Goal: Transaction & Acquisition: Book appointment/travel/reservation

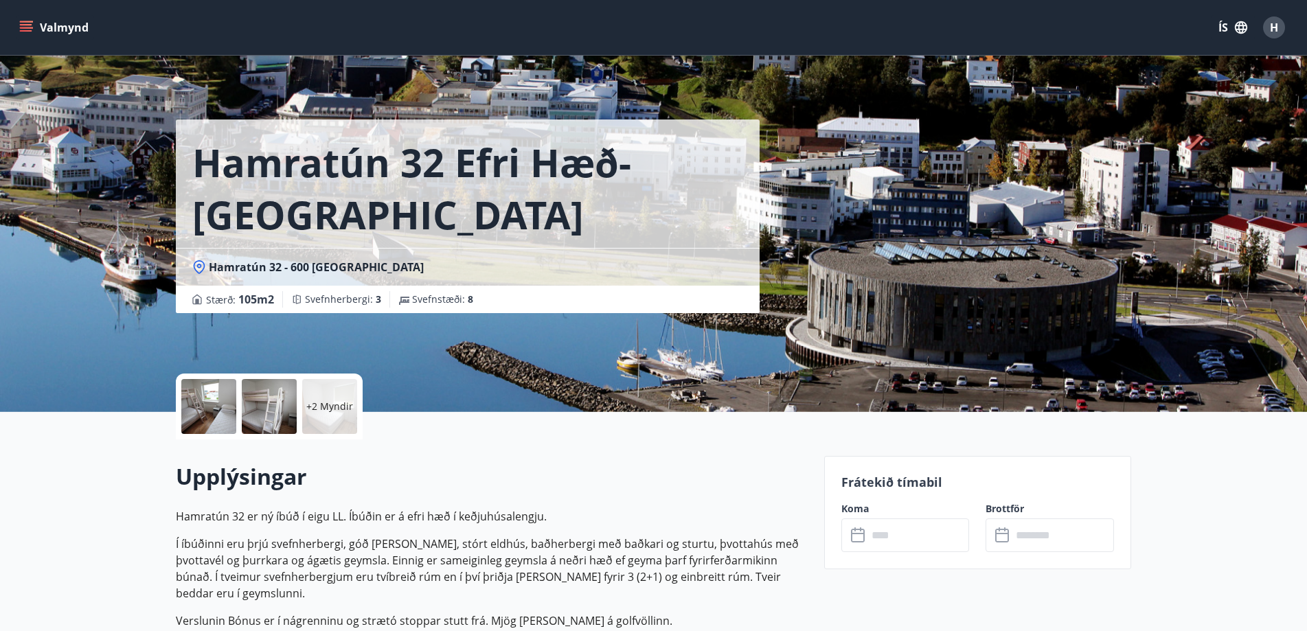
click at [56, 29] on button "Valmynd" at bounding box center [55, 27] width 78 height 25
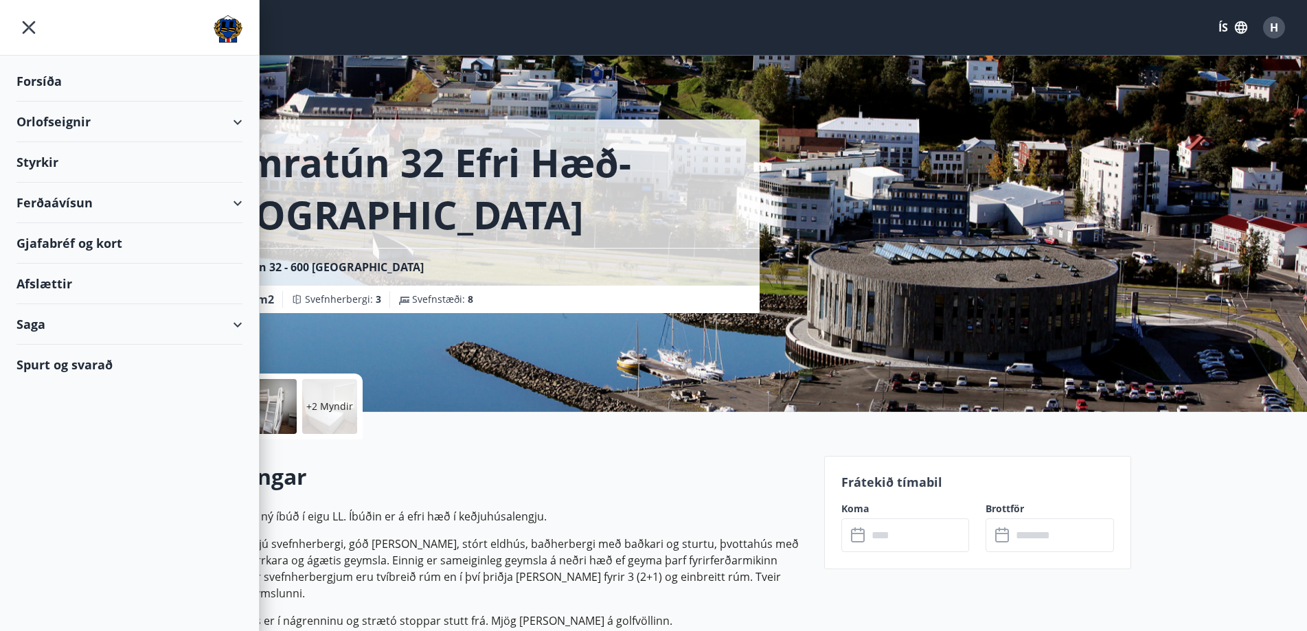
click at [134, 126] on div "Orlofseignir" at bounding box center [129, 122] width 226 height 41
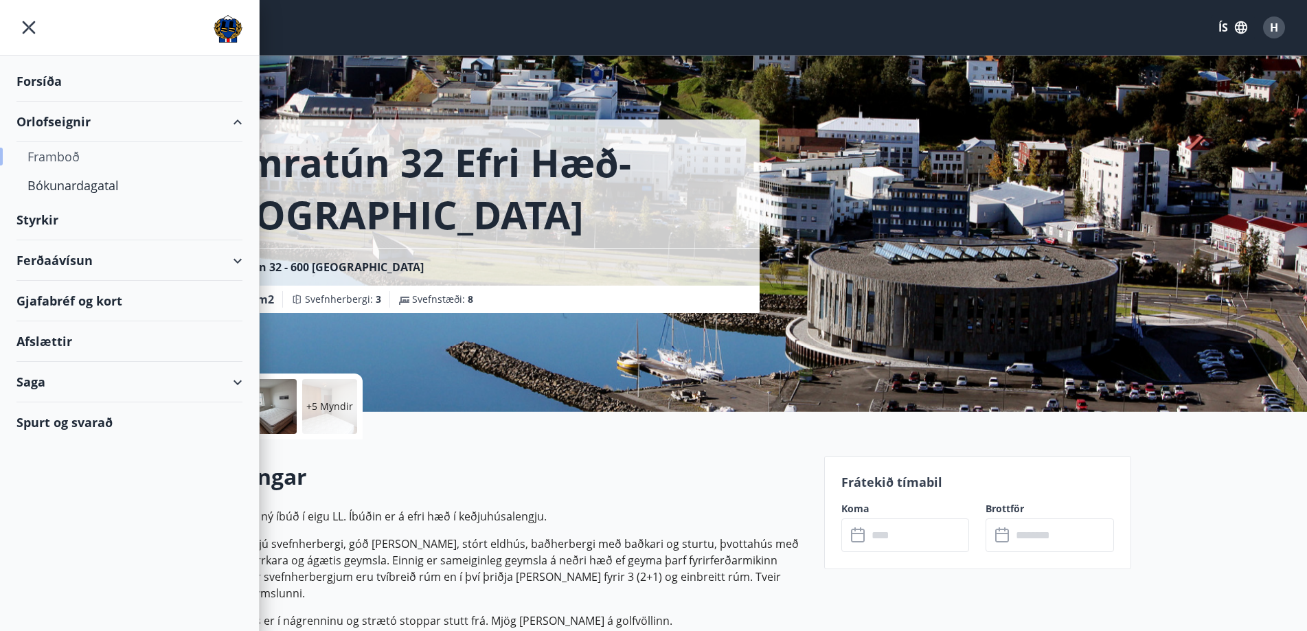
click at [73, 161] on div "Framboð" at bounding box center [129, 156] width 204 height 29
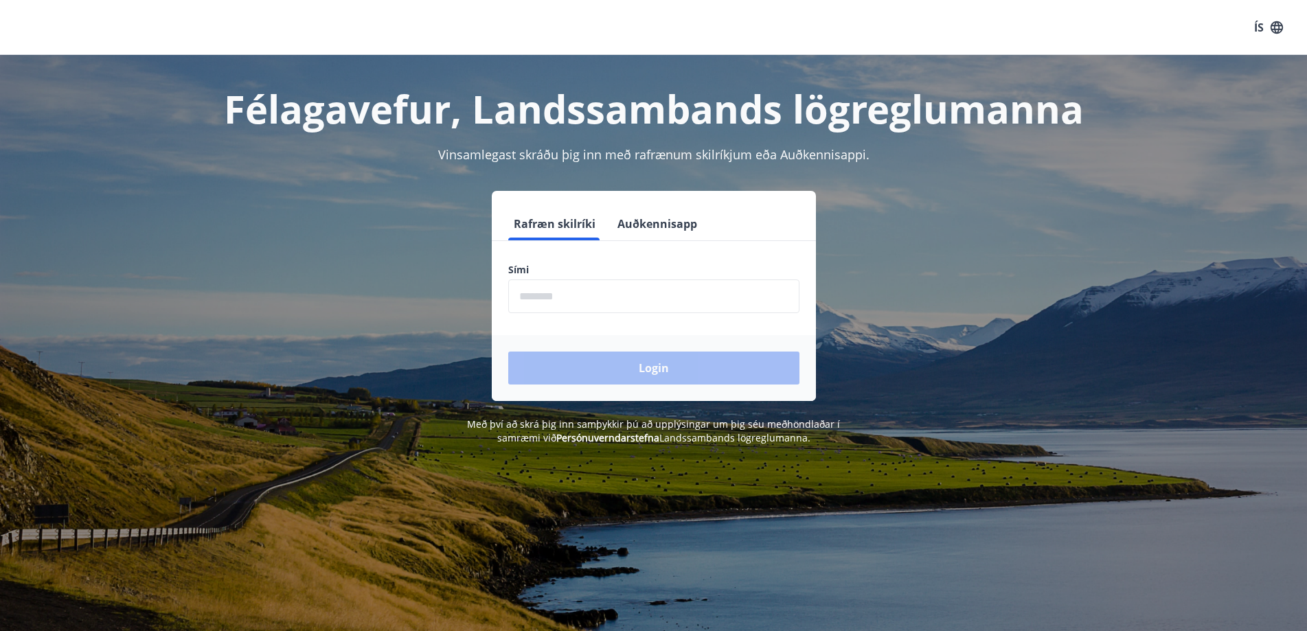
click at [600, 291] on input "phone" at bounding box center [653, 296] width 291 height 34
type input "********"
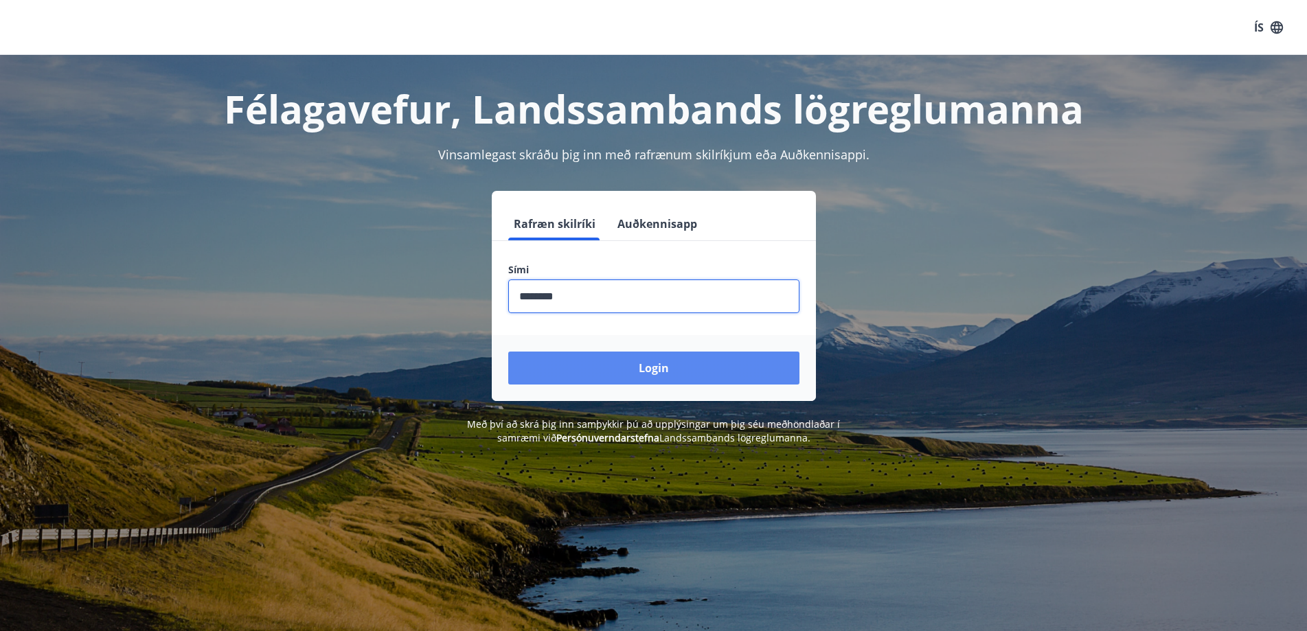
click at [623, 369] on button "Login" at bounding box center [653, 368] width 291 height 33
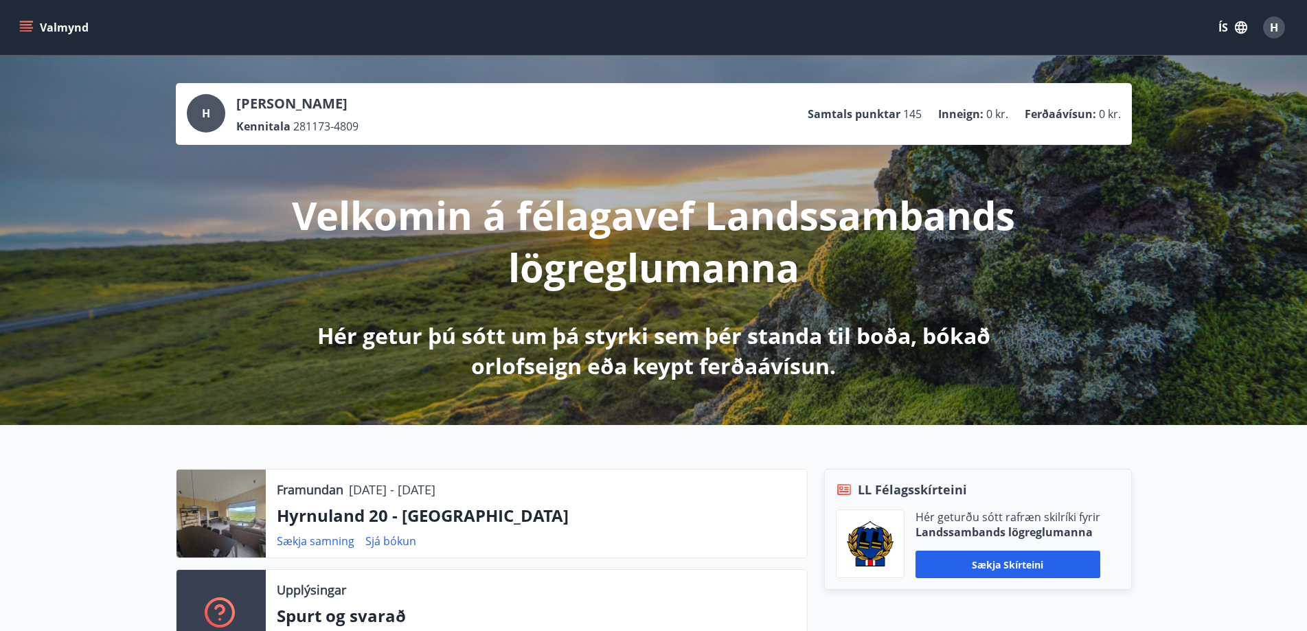
click at [47, 29] on button "Valmynd" at bounding box center [55, 27] width 78 height 25
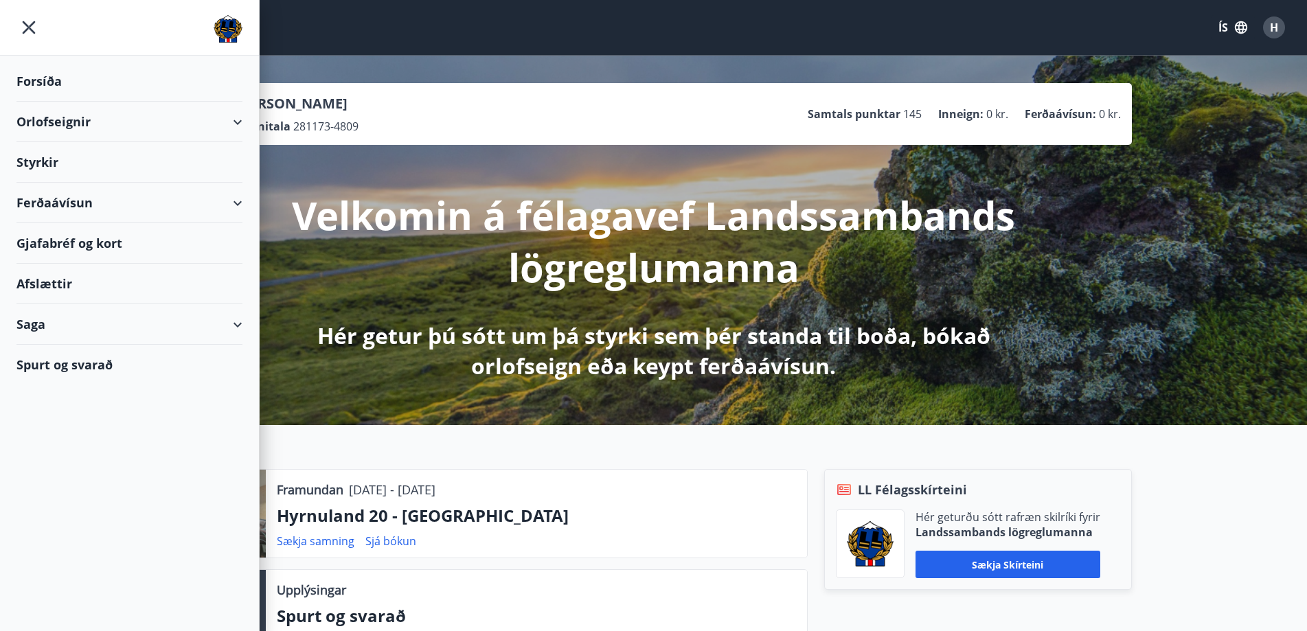
click at [71, 123] on div "Orlofseignir" at bounding box center [129, 122] width 226 height 41
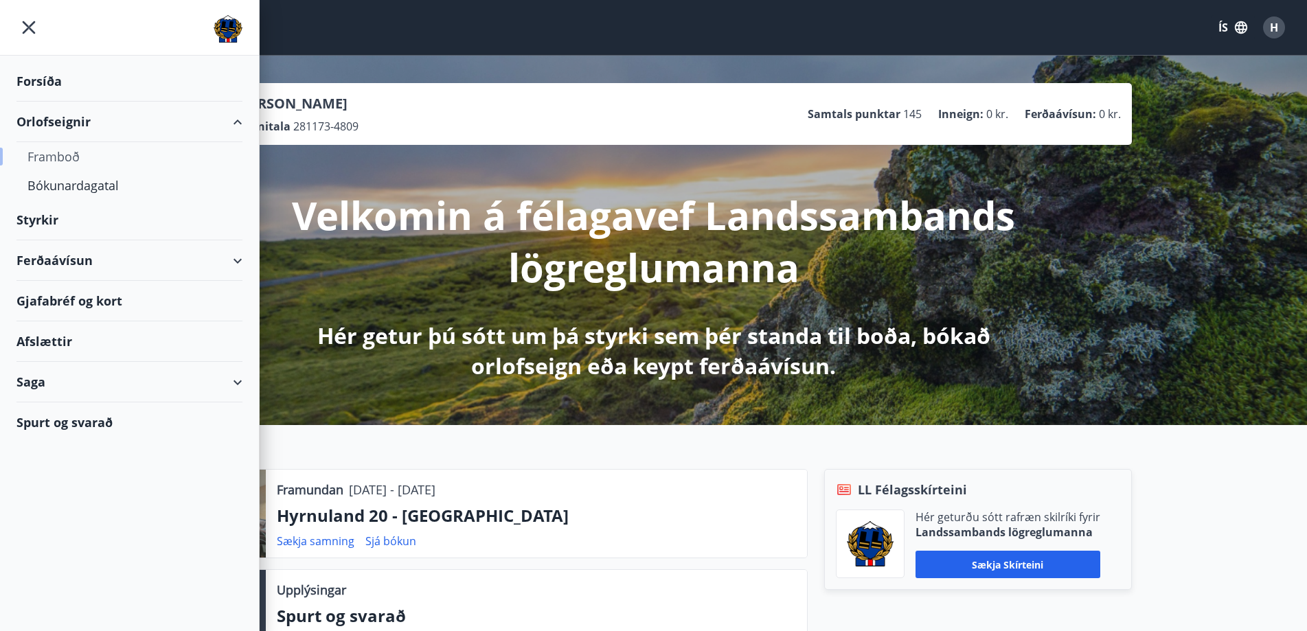
click at [66, 161] on div "Framboð" at bounding box center [129, 156] width 204 height 29
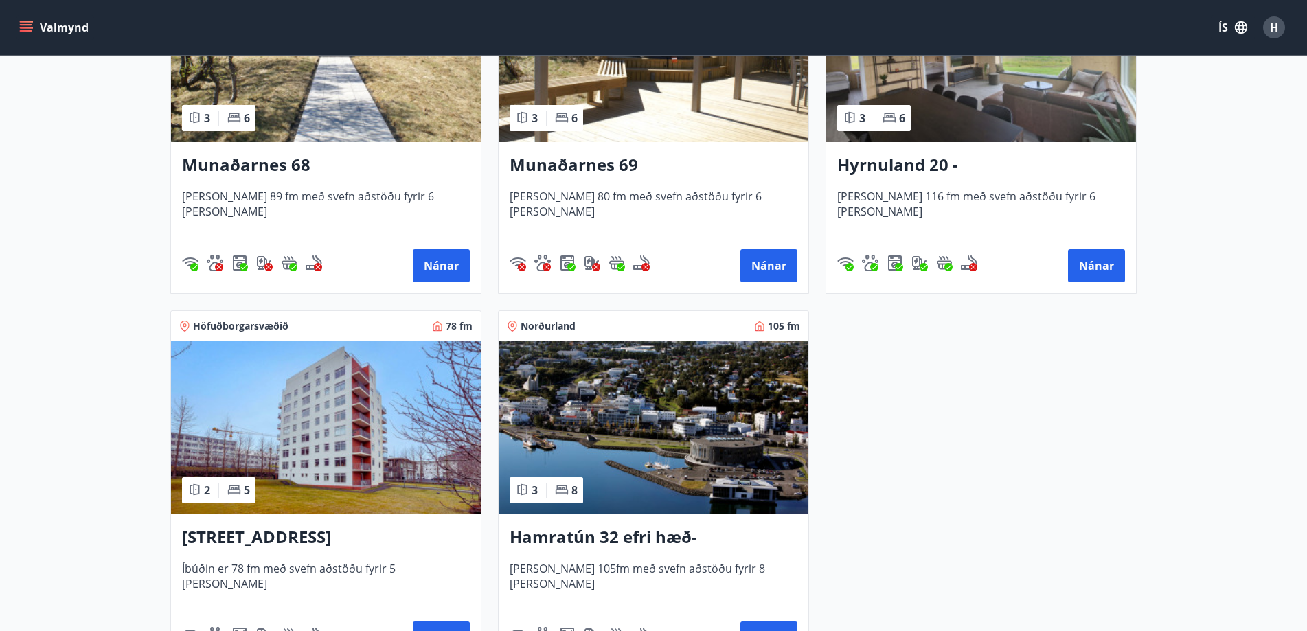
scroll to position [755, 0]
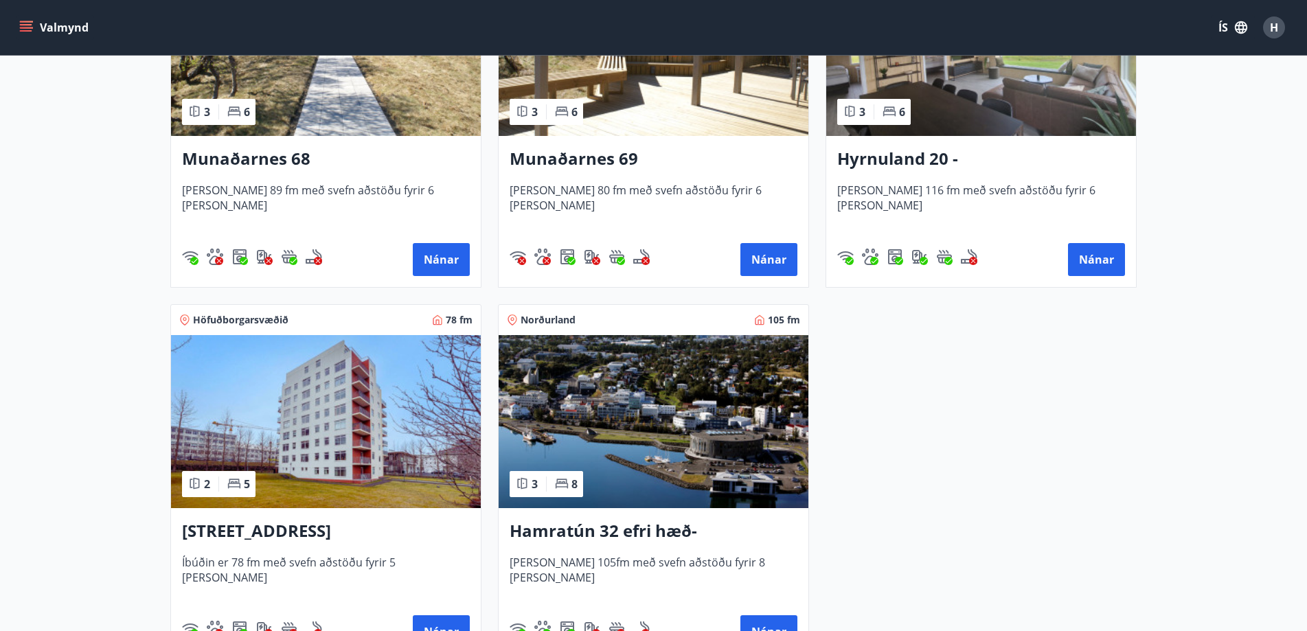
click at [674, 453] on img at bounding box center [654, 421] width 310 height 173
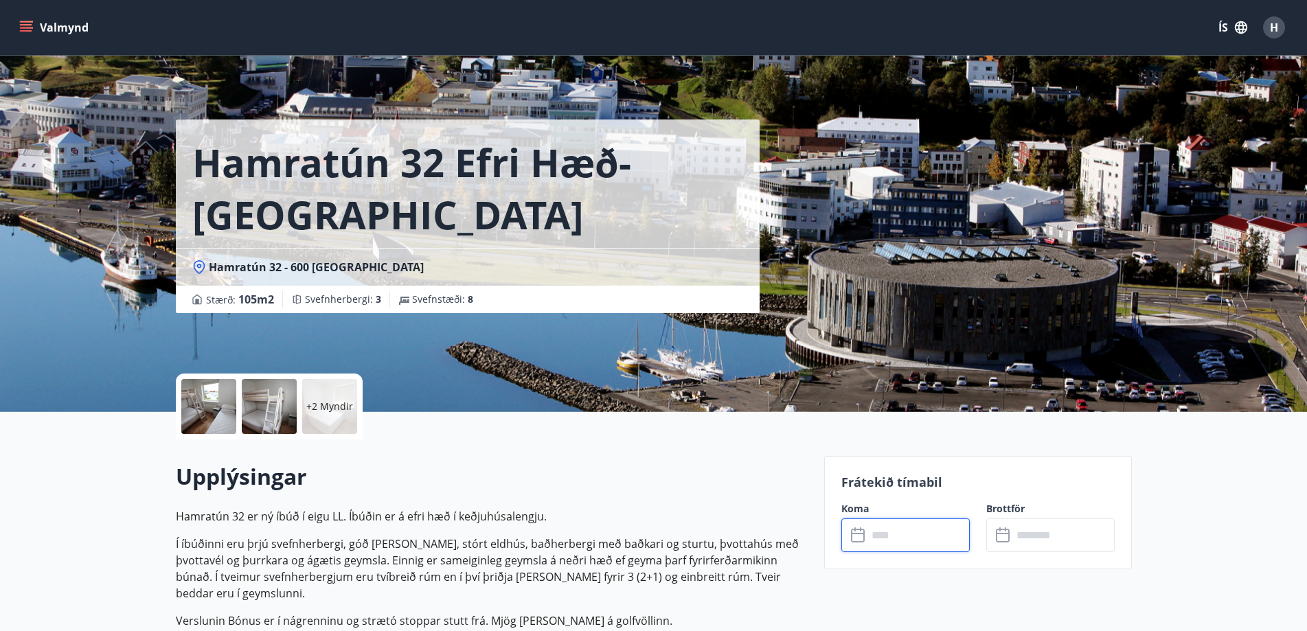
click at [907, 533] on input "text" at bounding box center [918, 535] width 102 height 34
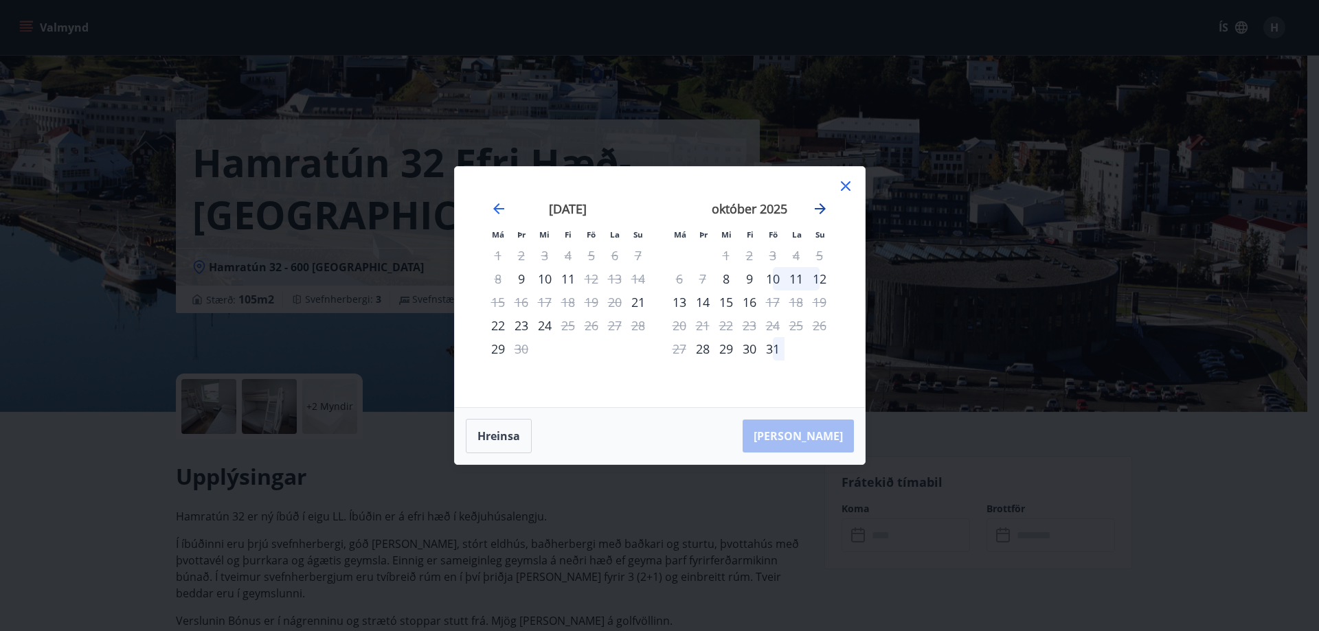
click at [823, 209] on icon "Move forward to switch to the next month." at bounding box center [819, 208] width 11 height 11
click at [821, 208] on icon "Move forward to switch to the next month." at bounding box center [819, 208] width 11 height 11
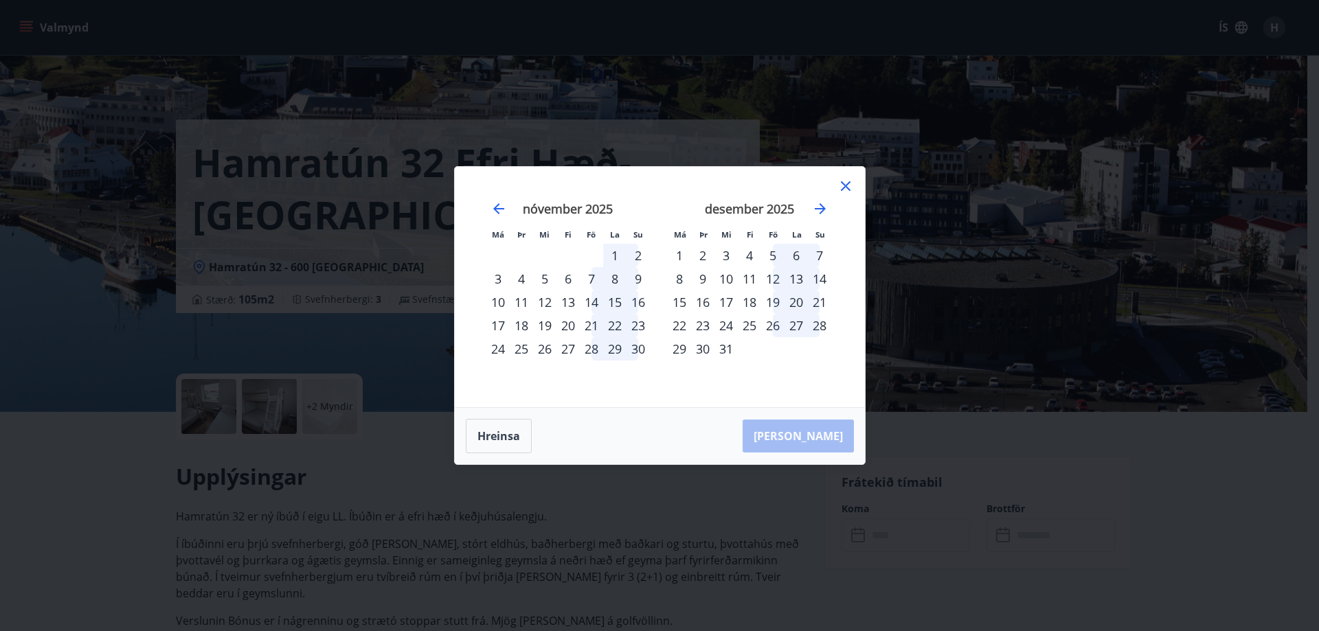
click at [115, 485] on div "Má Þr Mi Fi Fö La Su Má Þr Mi Fi Fö La Su október 2025 1 2 3 4 5 6 7 8 9 10 11 …" at bounding box center [659, 315] width 1319 height 631
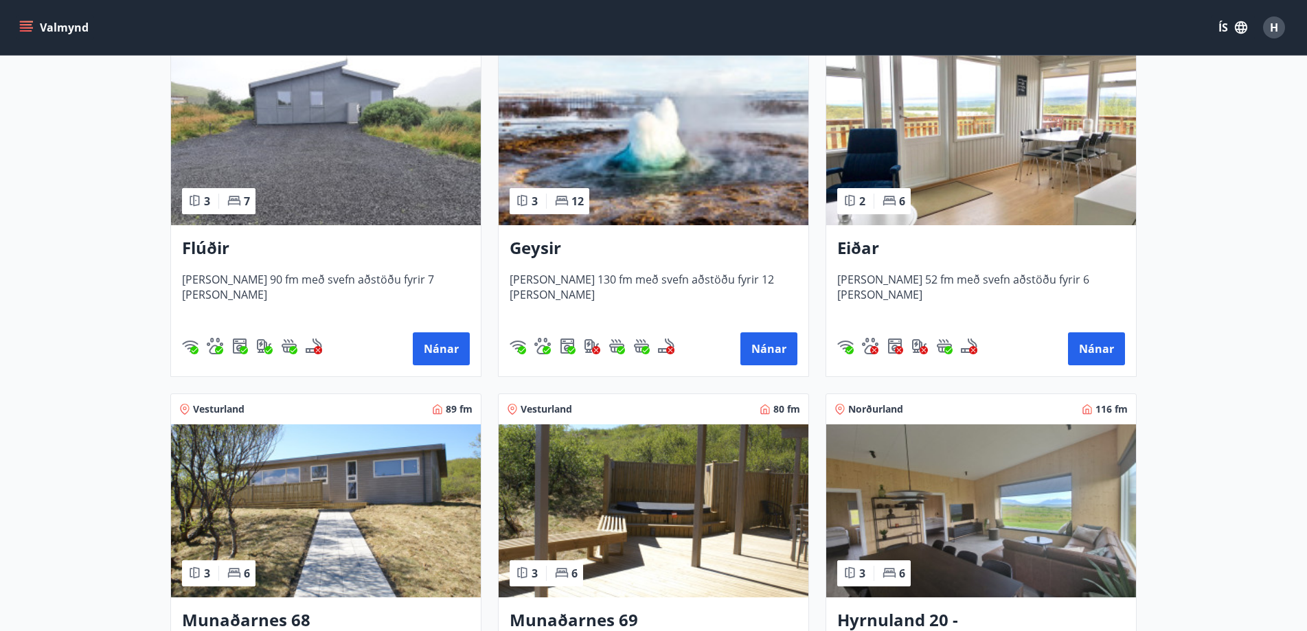
scroll to position [481, 0]
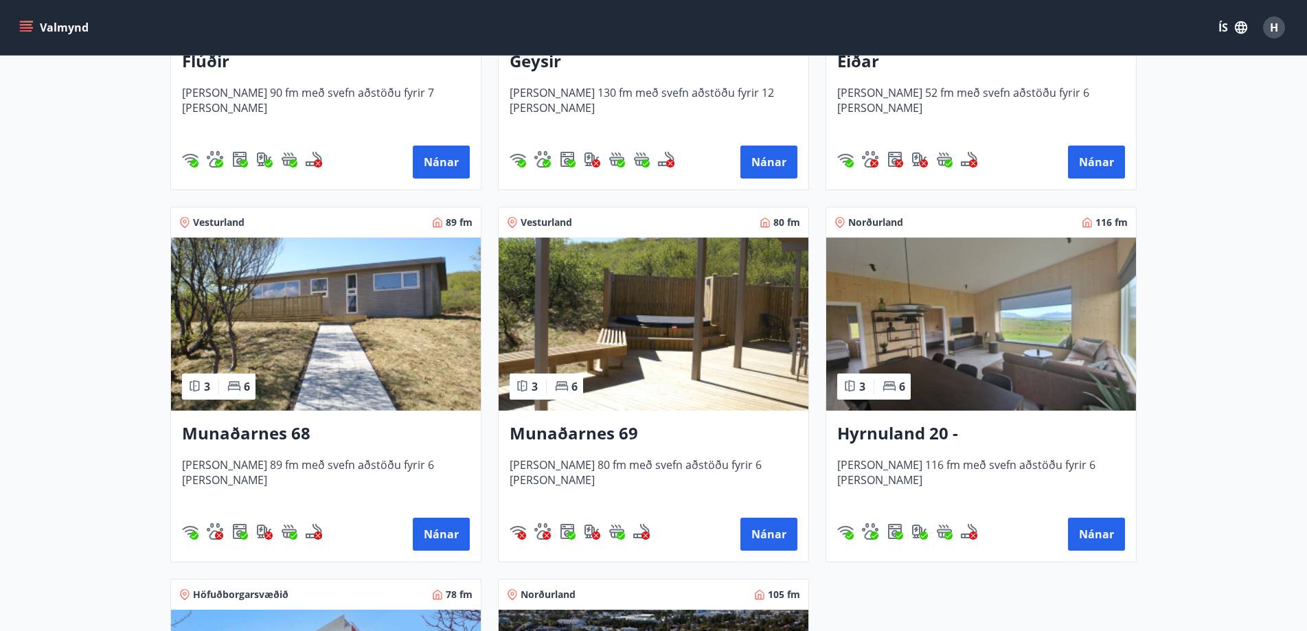
click at [404, 369] on img at bounding box center [326, 324] width 310 height 173
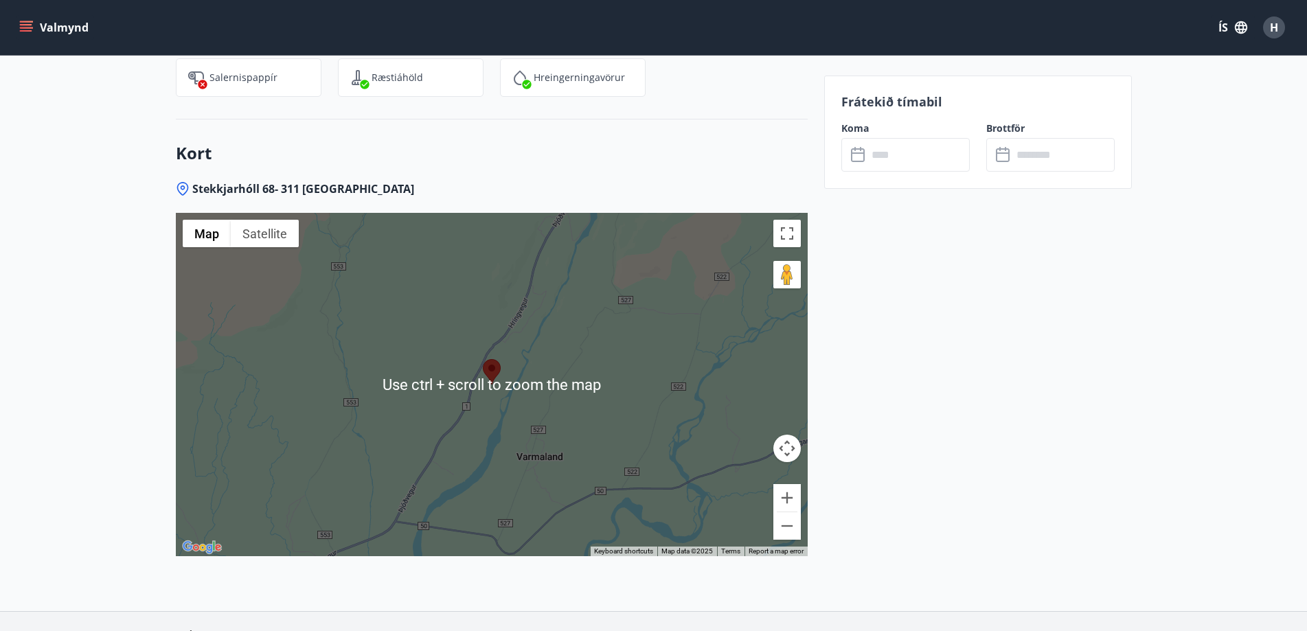
scroll to position [1974, 0]
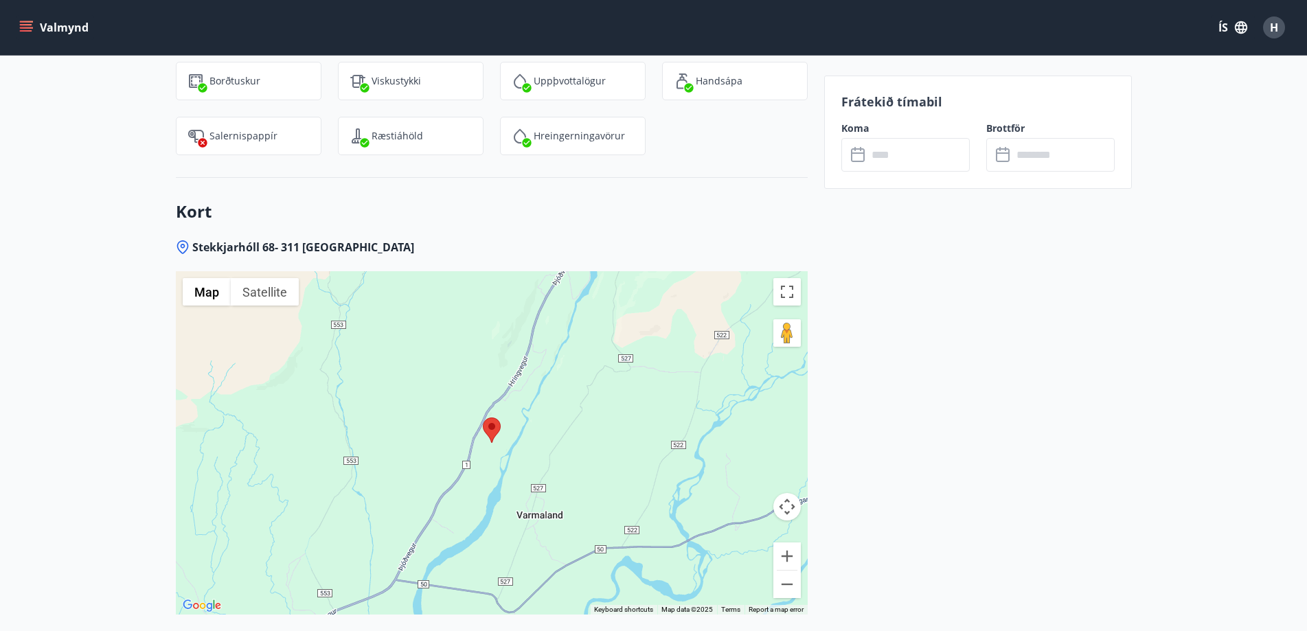
click at [626, 434] on div at bounding box center [492, 442] width 632 height 343
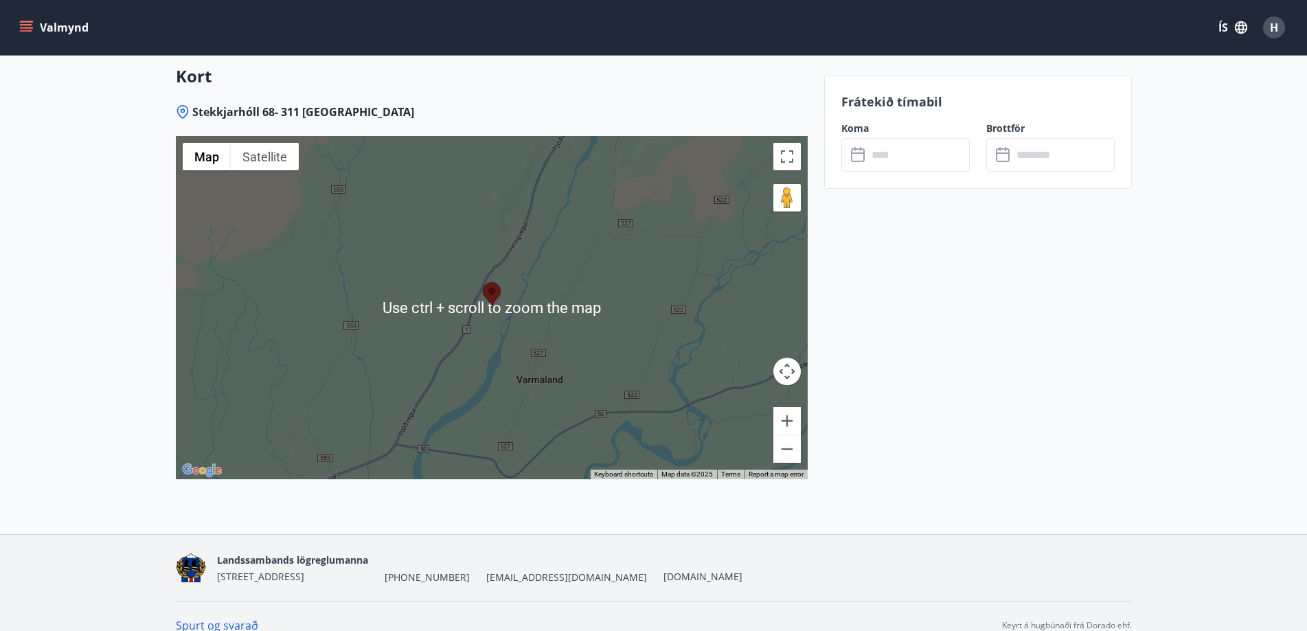
scroll to position [2111, 0]
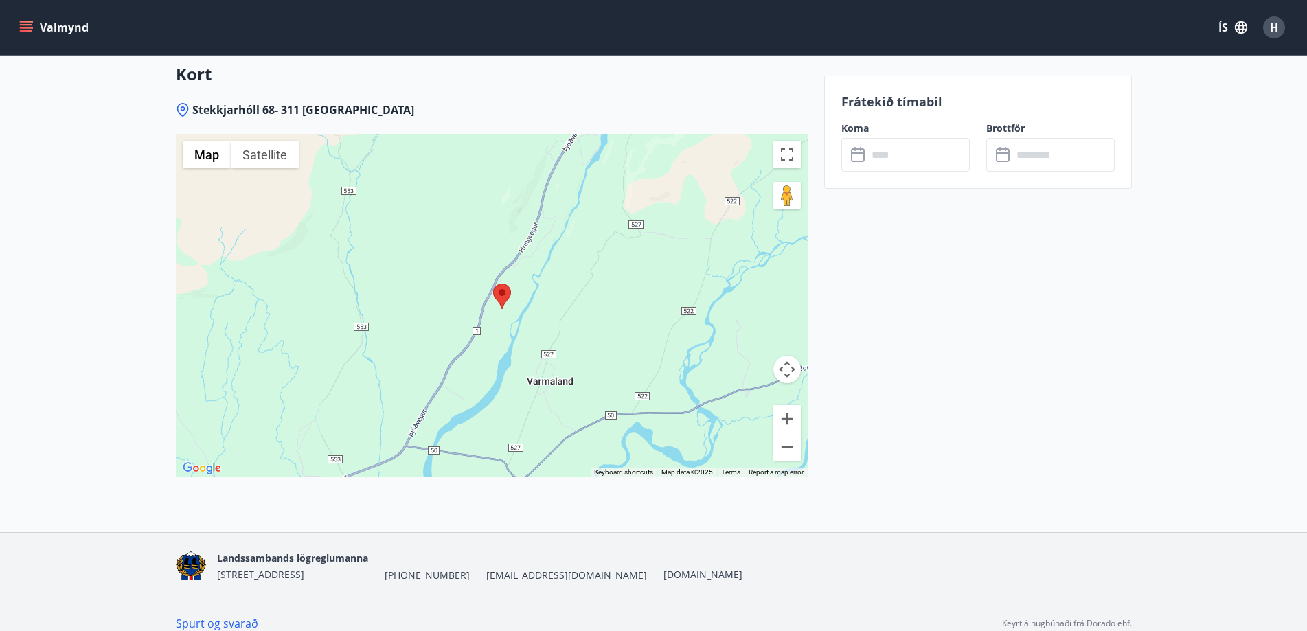
drag, startPoint x: 632, startPoint y: 363, endPoint x: 650, endPoint y: 368, distance: 18.5
click at [650, 368] on div at bounding box center [492, 305] width 632 height 343
click at [788, 433] on button "Zoom out" at bounding box center [786, 446] width 27 height 27
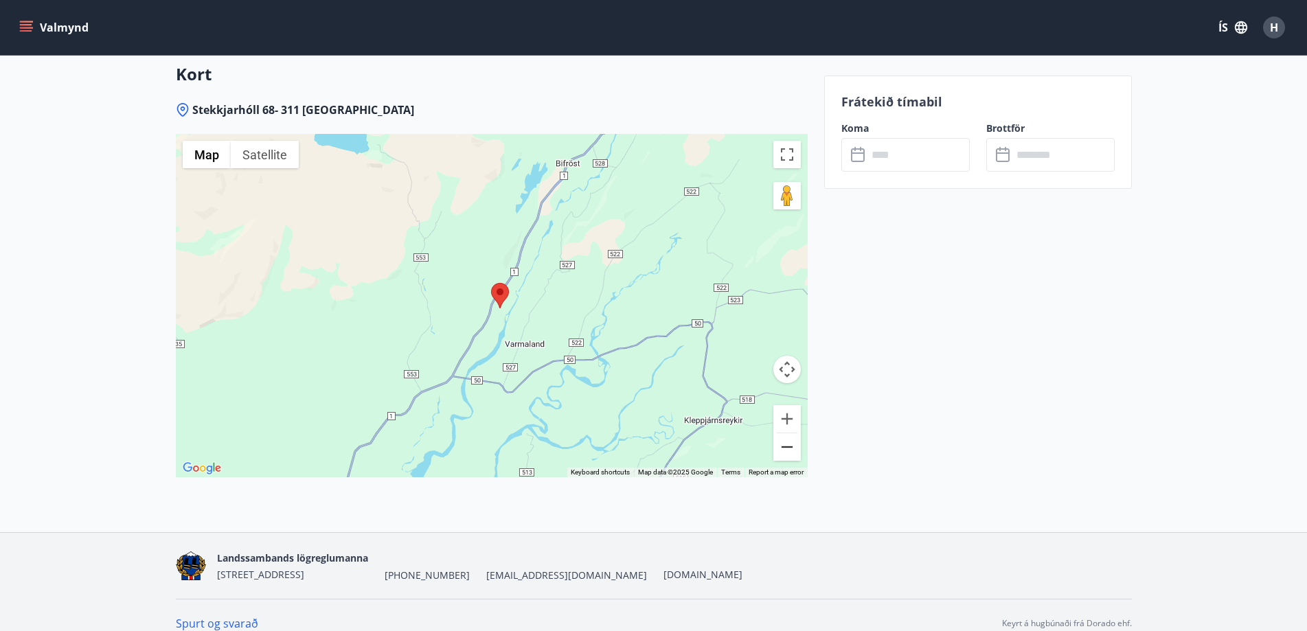
click at [788, 433] on button "Zoom out" at bounding box center [786, 446] width 27 height 27
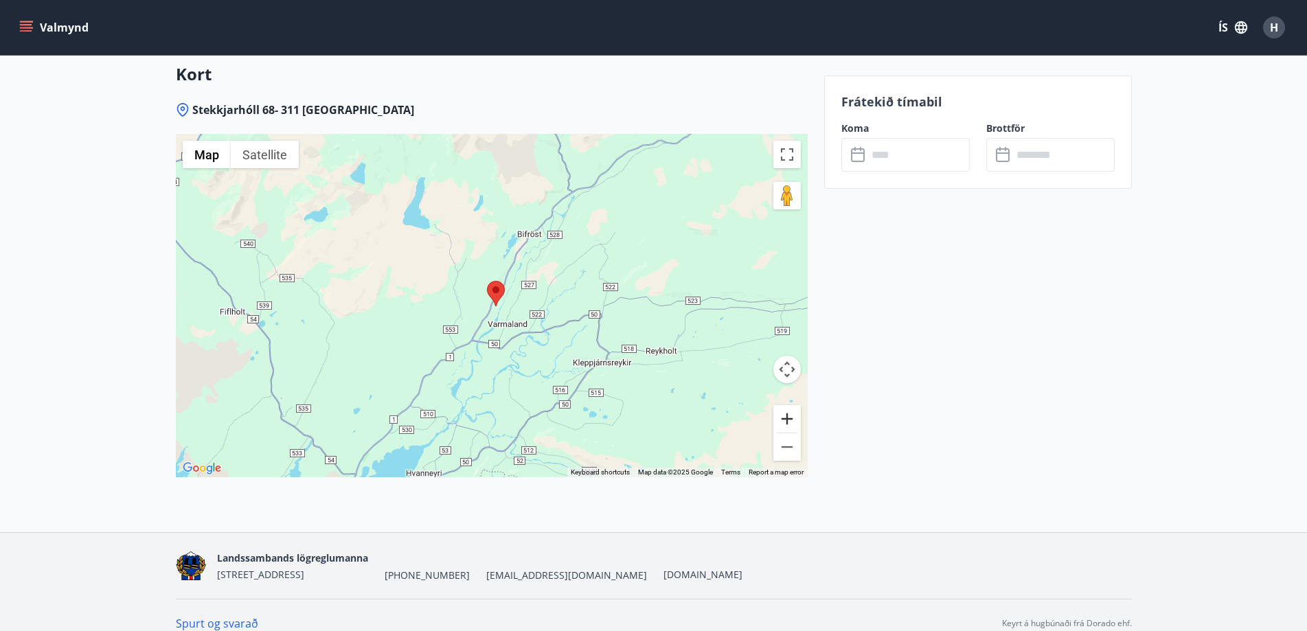
click at [792, 405] on button "Zoom in" at bounding box center [786, 418] width 27 height 27
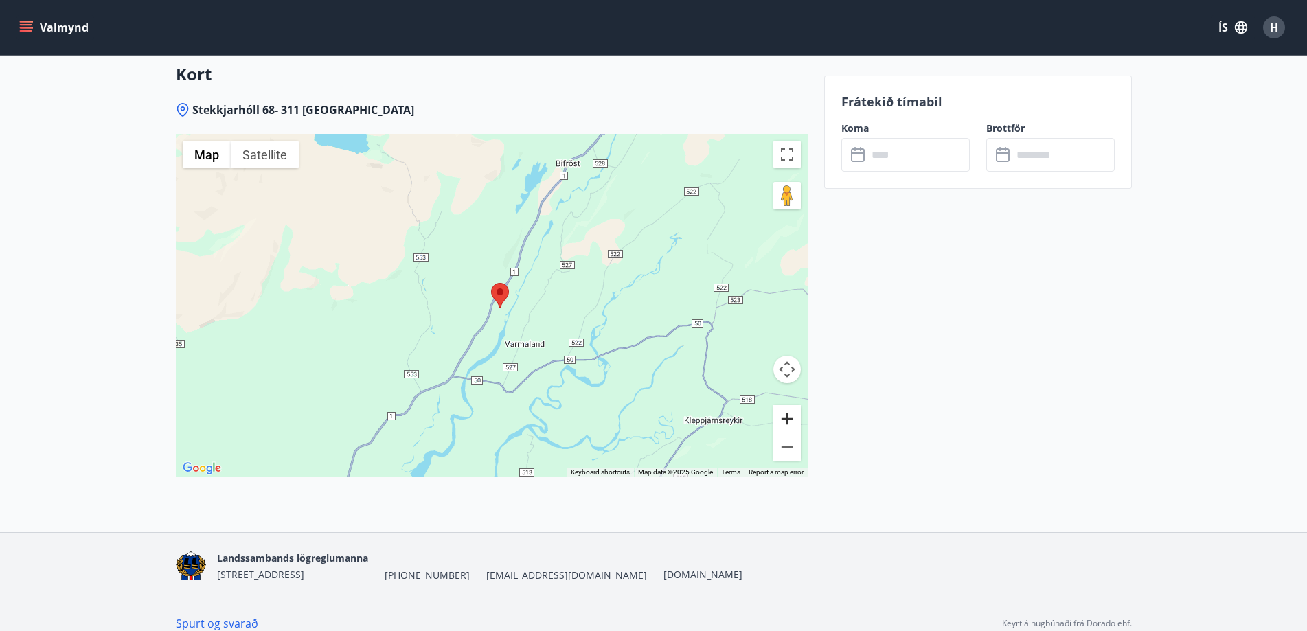
click at [792, 405] on button "Zoom in" at bounding box center [786, 418] width 27 height 27
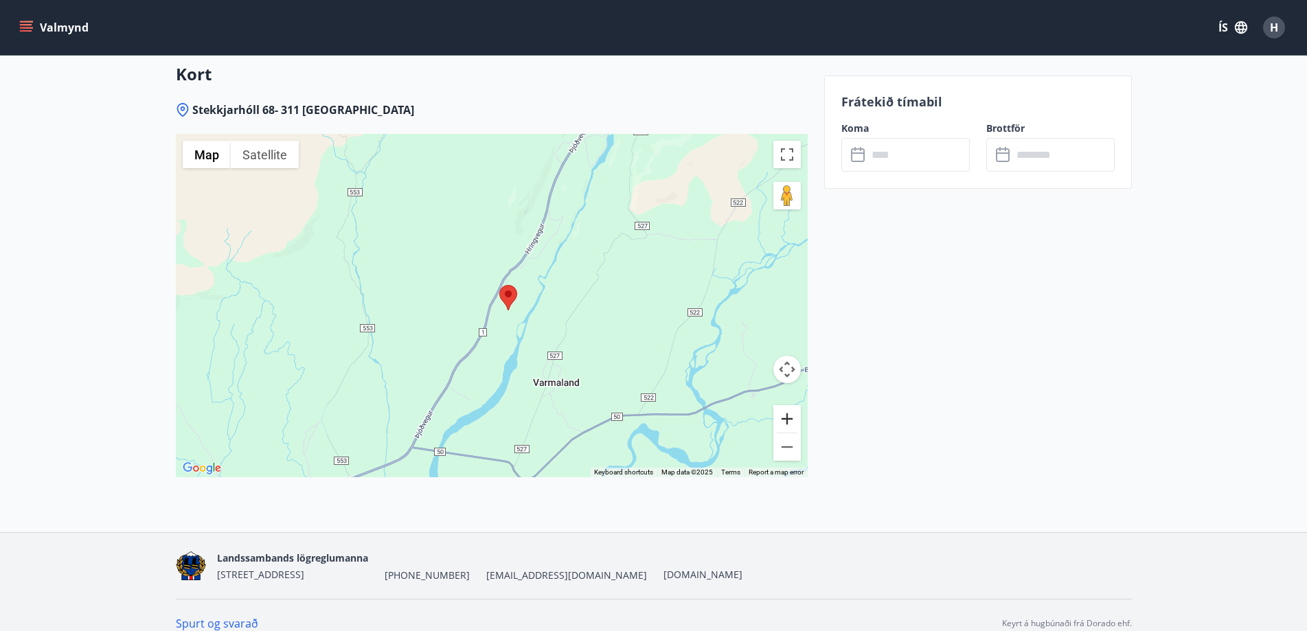
click at [792, 405] on button "Zoom in" at bounding box center [786, 418] width 27 height 27
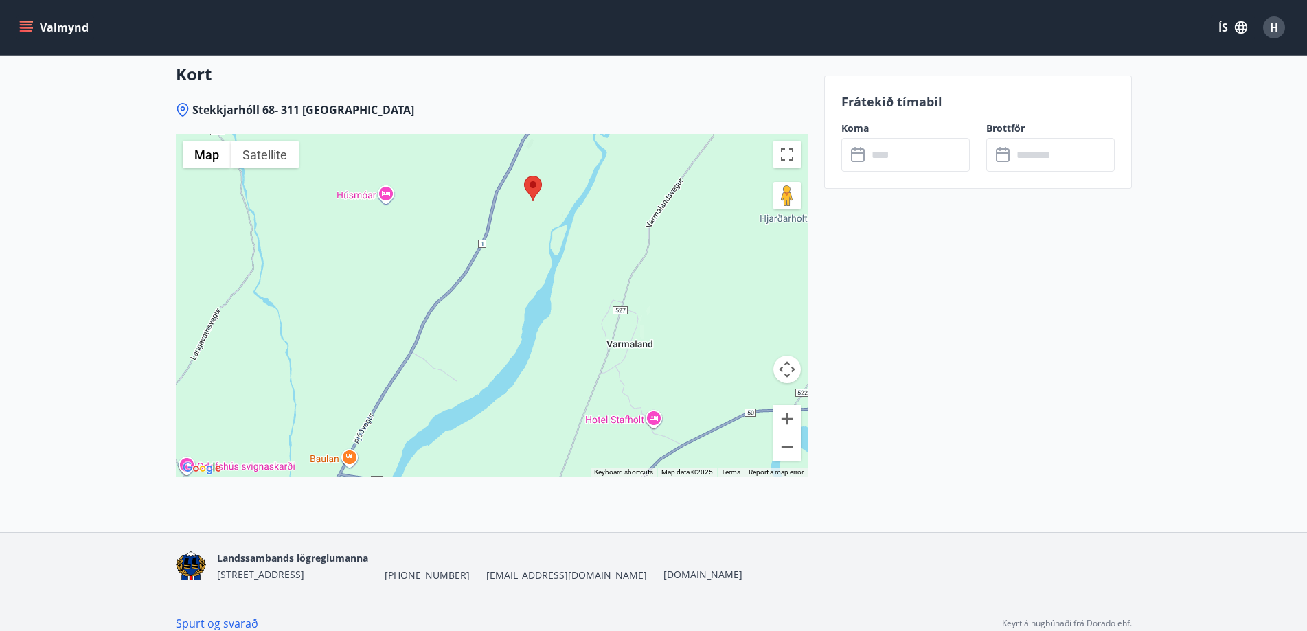
drag, startPoint x: 606, startPoint y: 288, endPoint x: 617, endPoint y: 215, distance: 74.3
click at [618, 216] on div at bounding box center [492, 305] width 632 height 343
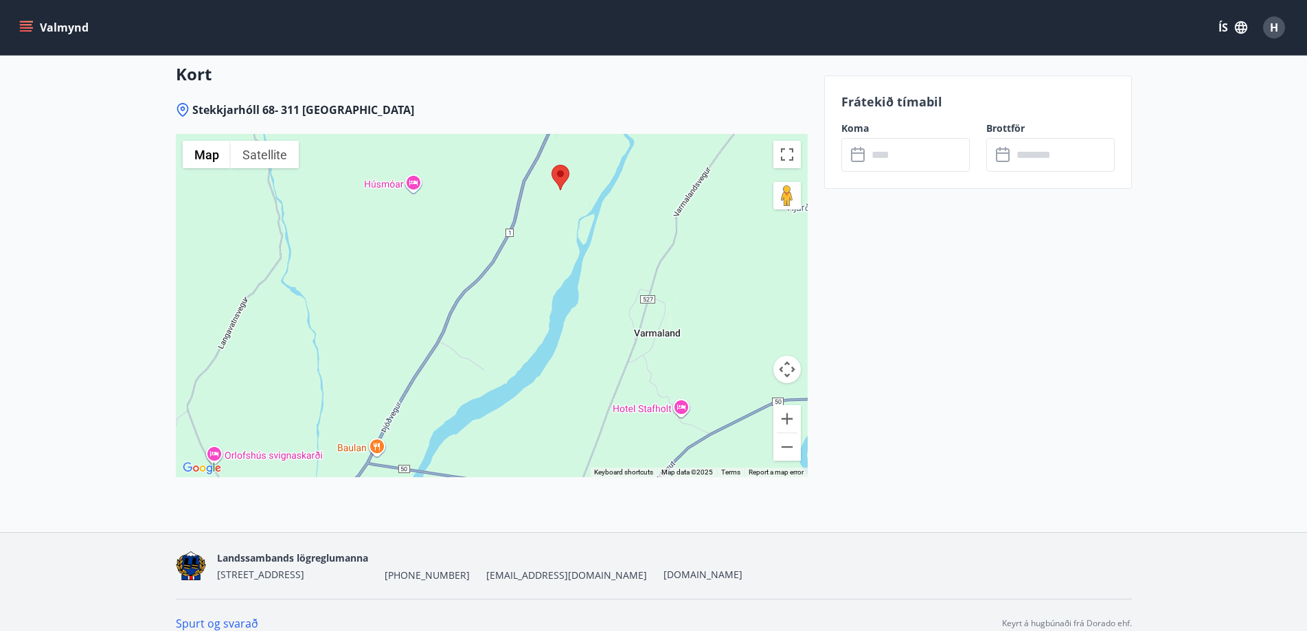
drag, startPoint x: 500, startPoint y: 358, endPoint x: 523, endPoint y: 378, distance: 31.1
click at [523, 378] on div at bounding box center [492, 305] width 632 height 343
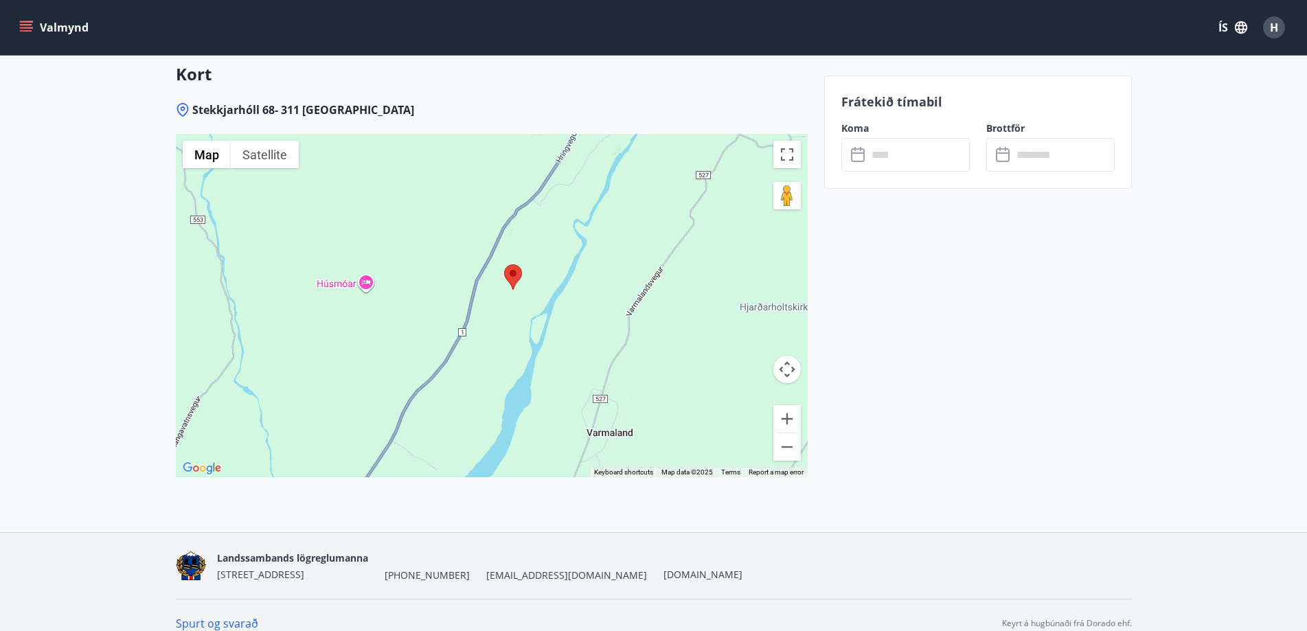
drag, startPoint x: 547, startPoint y: 259, endPoint x: 503, endPoint y: 352, distance: 102.3
click at [503, 352] on div at bounding box center [492, 305] width 632 height 343
drag, startPoint x: 549, startPoint y: 290, endPoint x: 544, endPoint y: 307, distance: 17.4
click at [544, 307] on div at bounding box center [492, 305] width 632 height 343
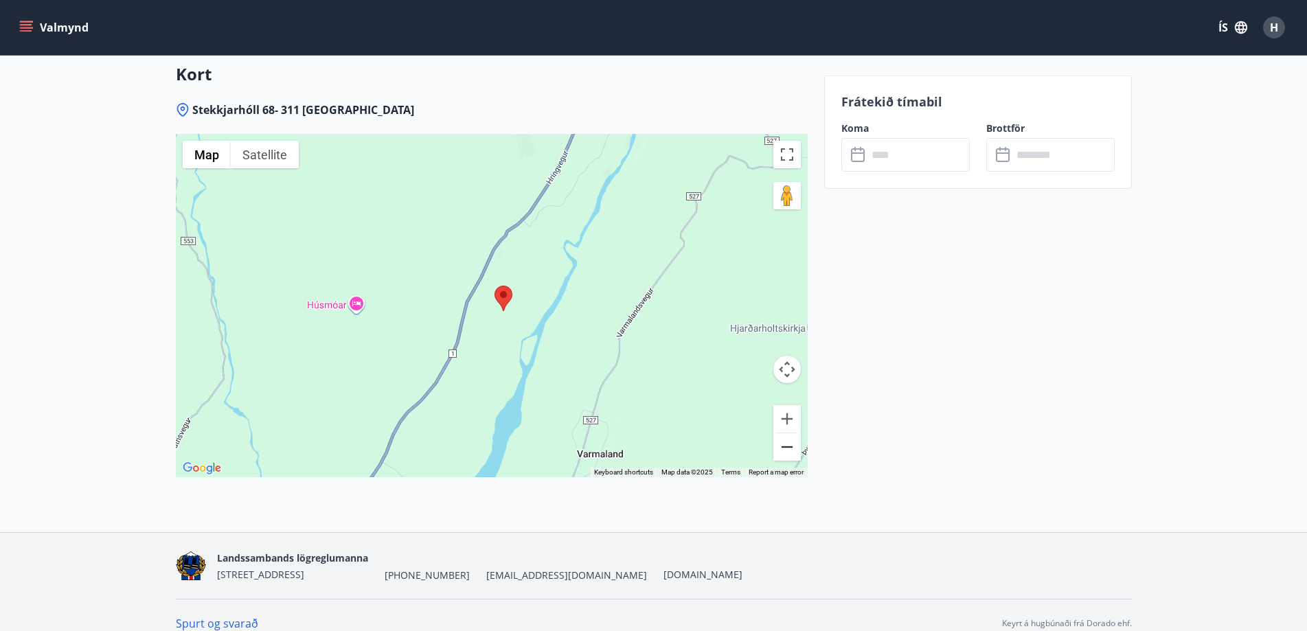
click at [788, 433] on button "Zoom out" at bounding box center [786, 446] width 27 height 27
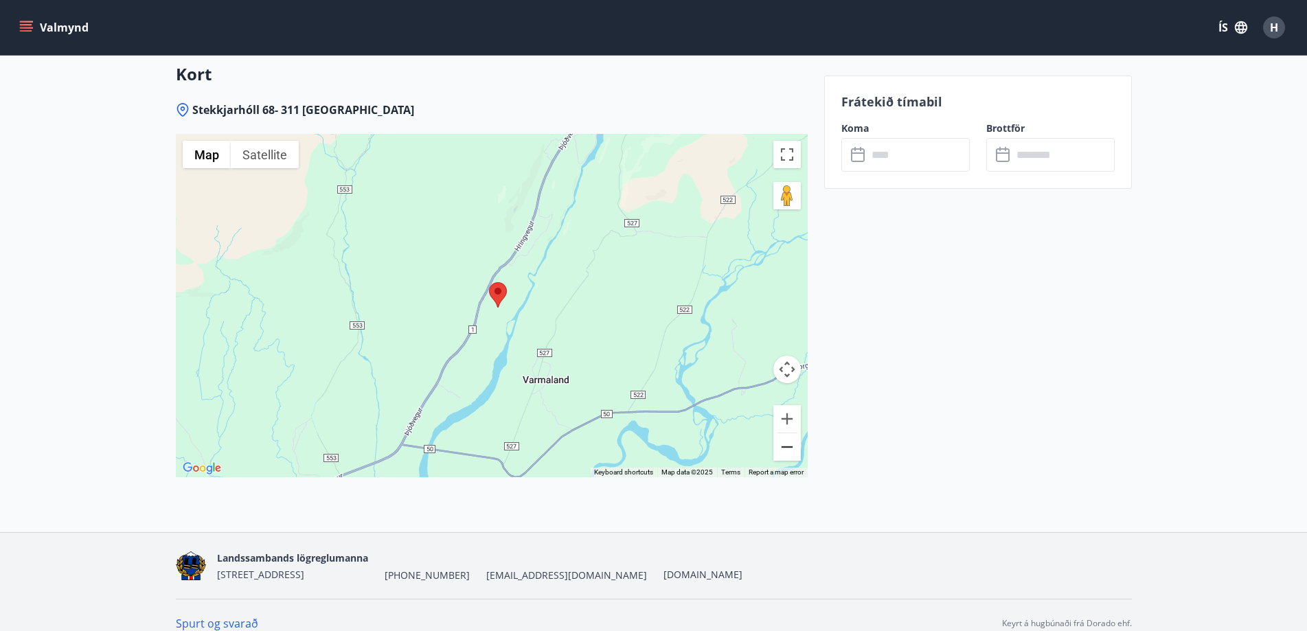
click at [788, 433] on button "Zoom out" at bounding box center [786, 446] width 27 height 27
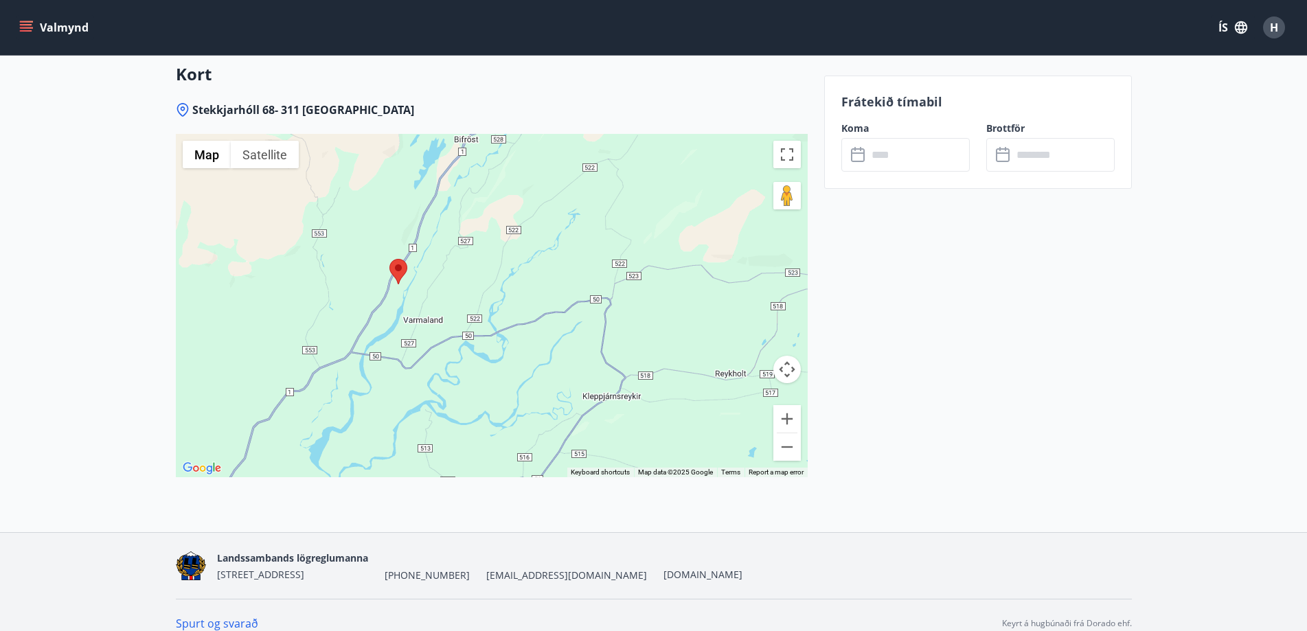
drag, startPoint x: 734, startPoint y: 367, endPoint x: 626, endPoint y: 339, distance: 111.9
click at [626, 339] on div at bounding box center [492, 305] width 632 height 343
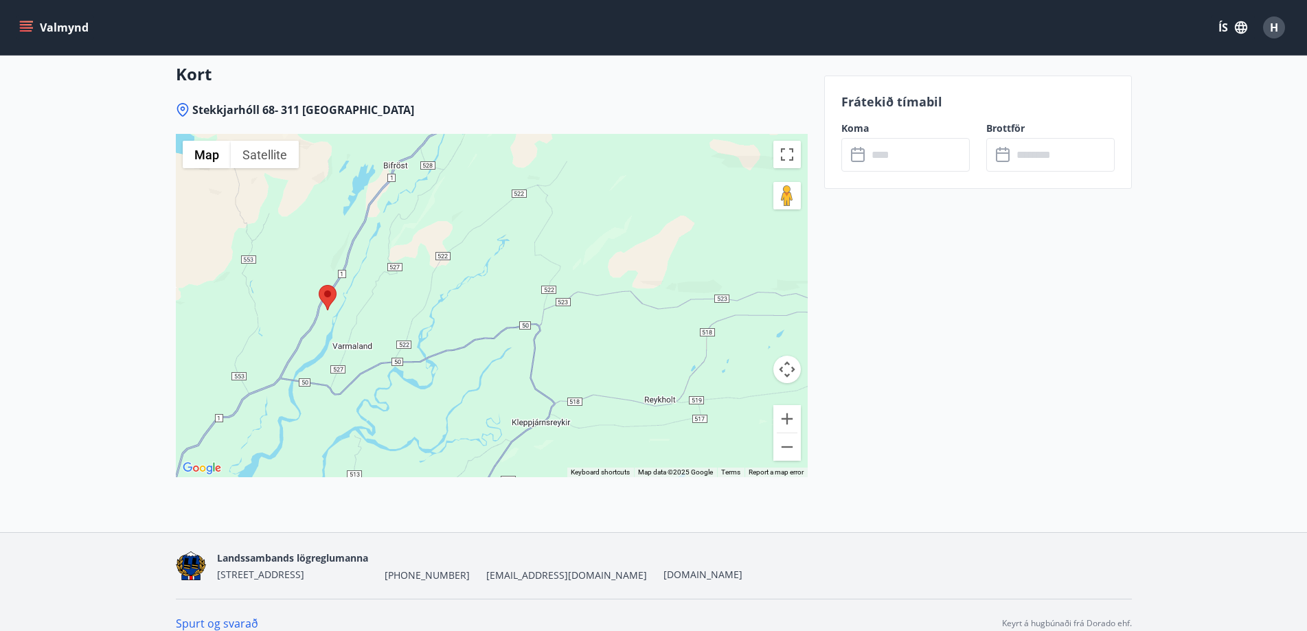
drag, startPoint x: 662, startPoint y: 323, endPoint x: 600, endPoint y: 354, distance: 69.4
click at [600, 354] on div at bounding box center [492, 305] width 632 height 343
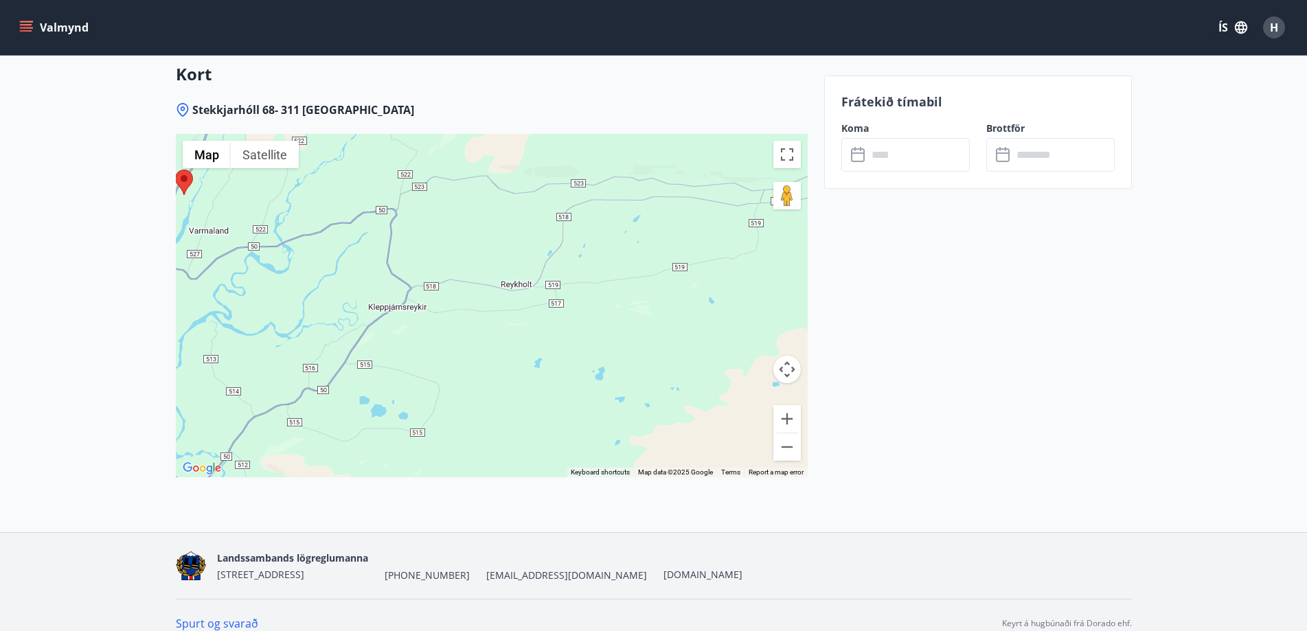
drag, startPoint x: 659, startPoint y: 341, endPoint x: 535, endPoint y: 216, distance: 176.3
click at [535, 216] on div at bounding box center [492, 305] width 632 height 343
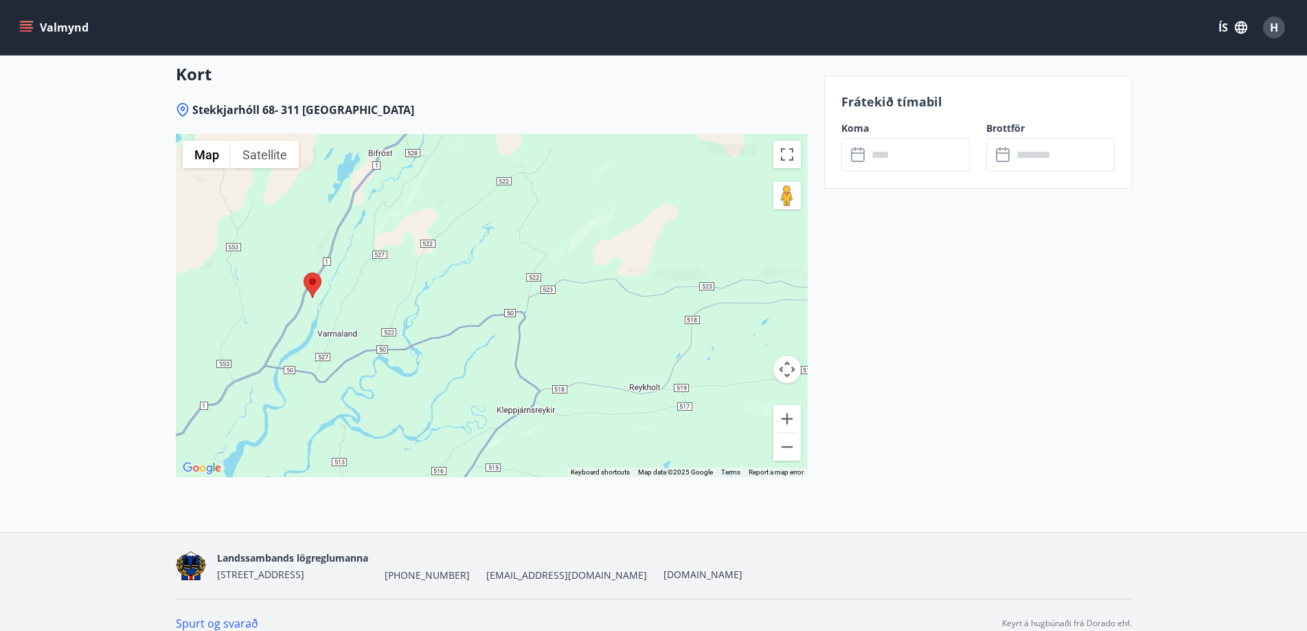
drag, startPoint x: 567, startPoint y: 221, endPoint x: 700, endPoint y: 325, distance: 168.8
click at [701, 325] on div at bounding box center [492, 305] width 632 height 343
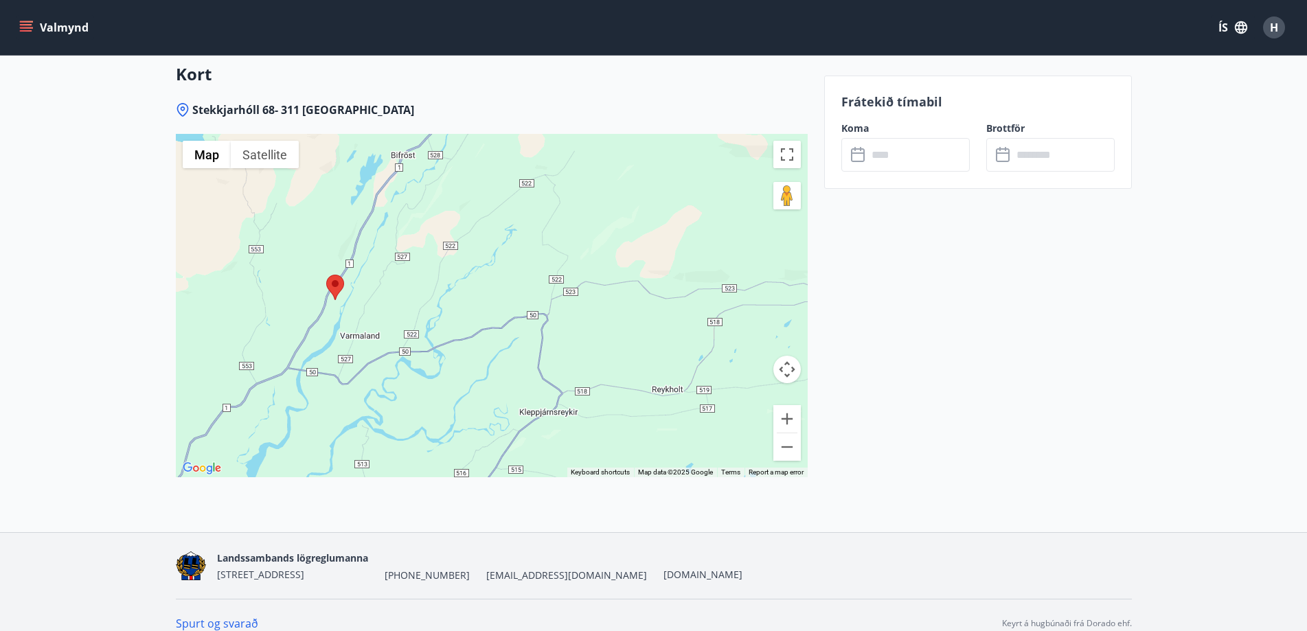
drag, startPoint x: 380, startPoint y: 292, endPoint x: 414, endPoint y: 301, distance: 34.8
click at [414, 301] on div at bounding box center [492, 305] width 632 height 343
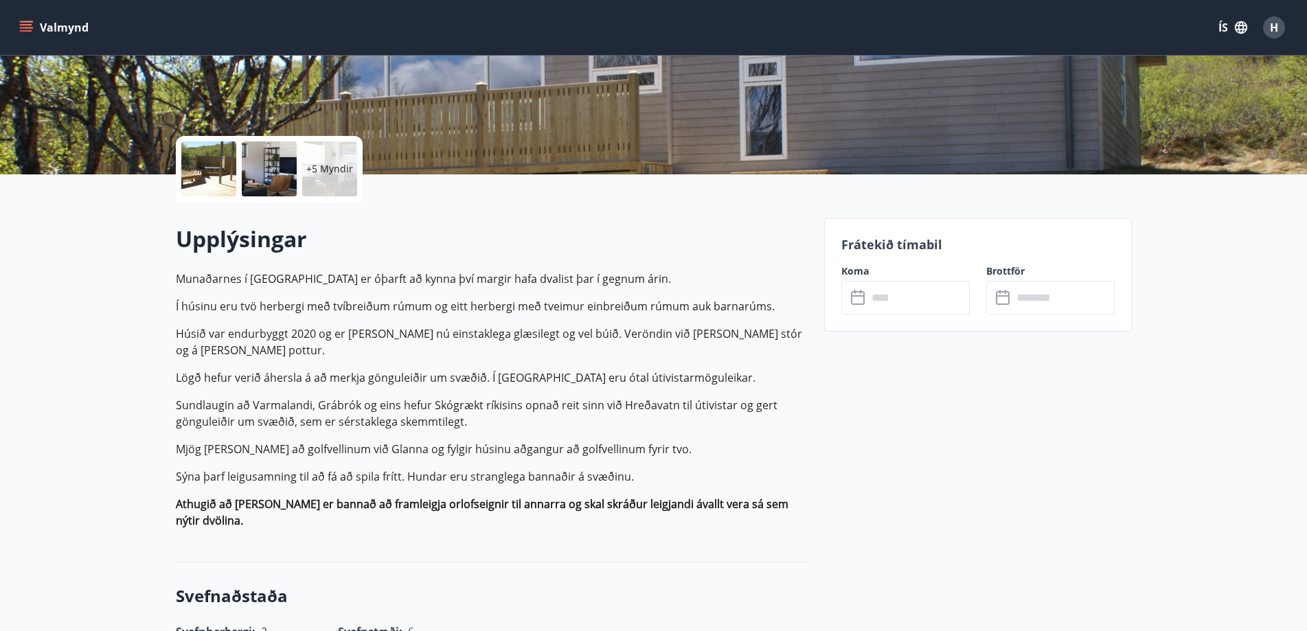
scroll to position [0, 0]
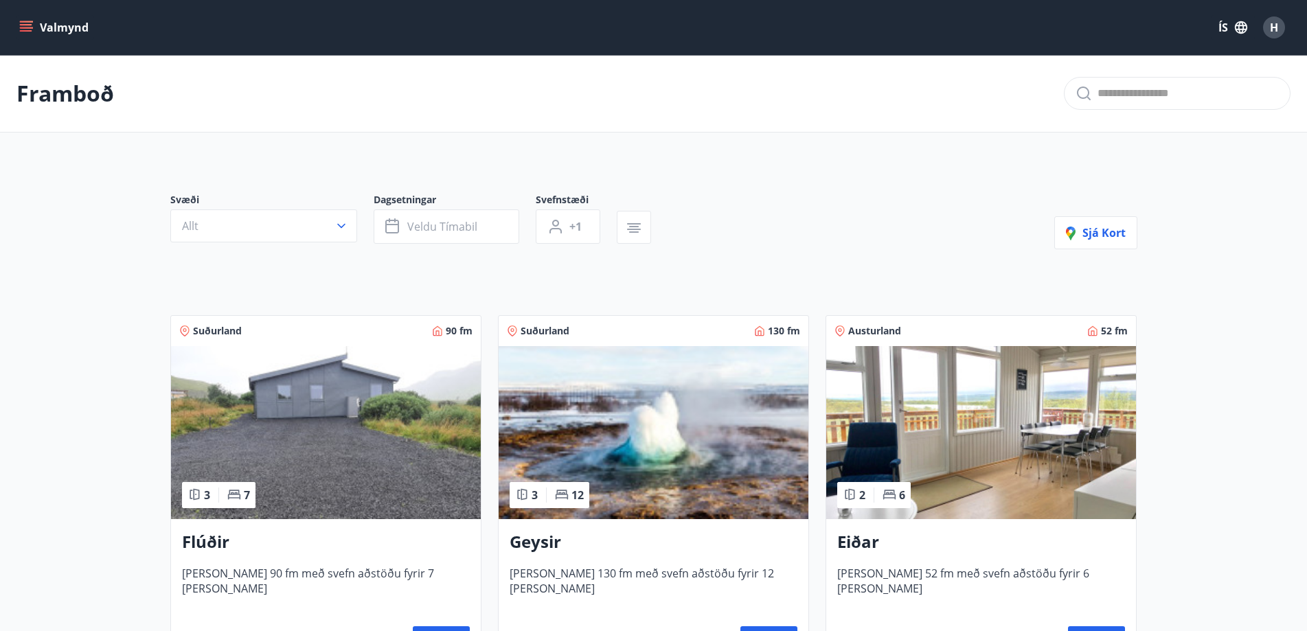
click at [1273, 29] on span "H" at bounding box center [1274, 27] width 8 height 15
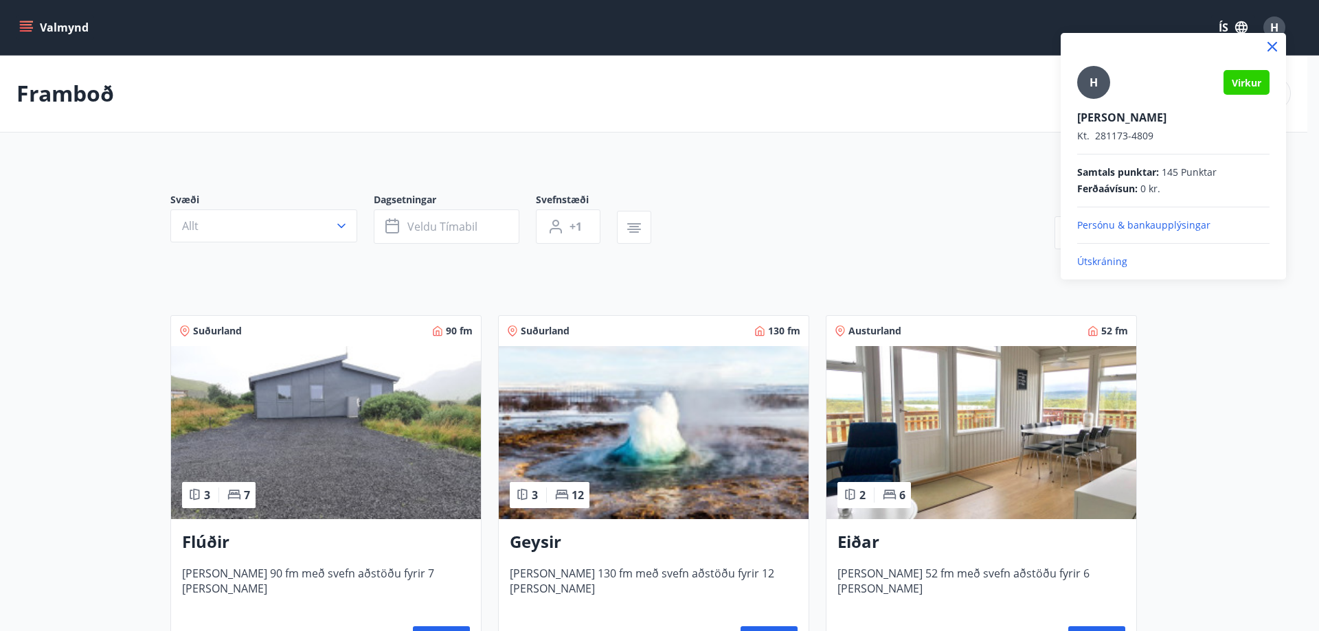
click at [932, 217] on div at bounding box center [659, 315] width 1319 height 631
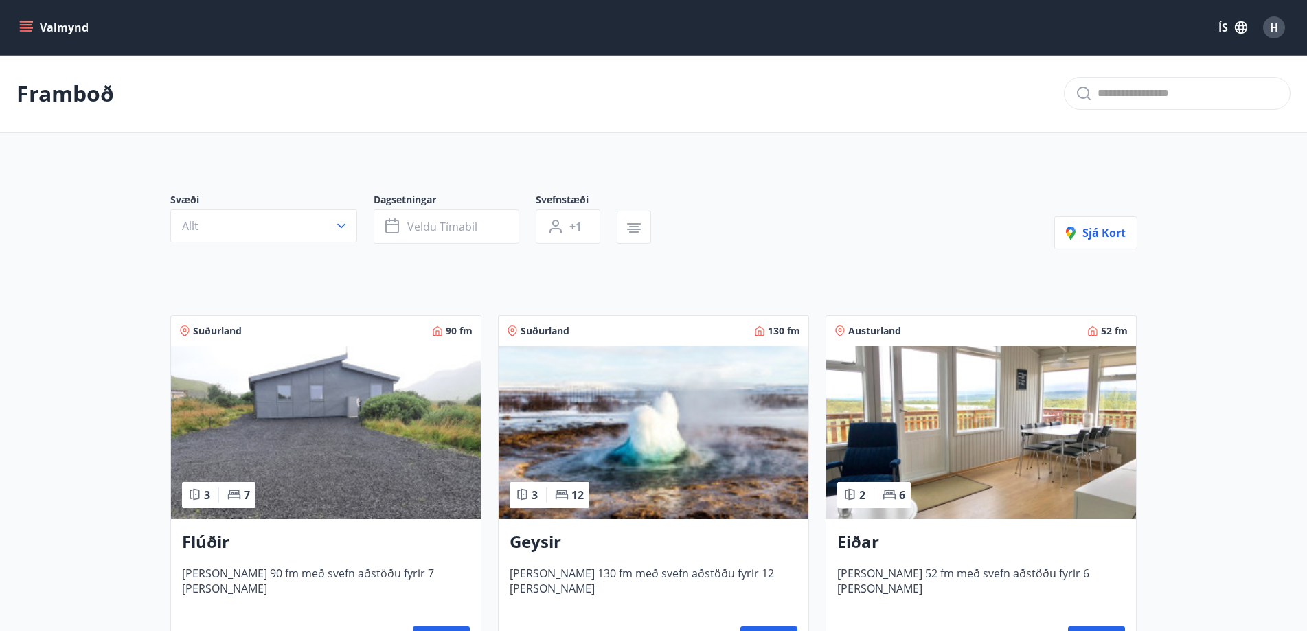
click at [31, 28] on icon "menu" at bounding box center [27, 27] width 15 height 1
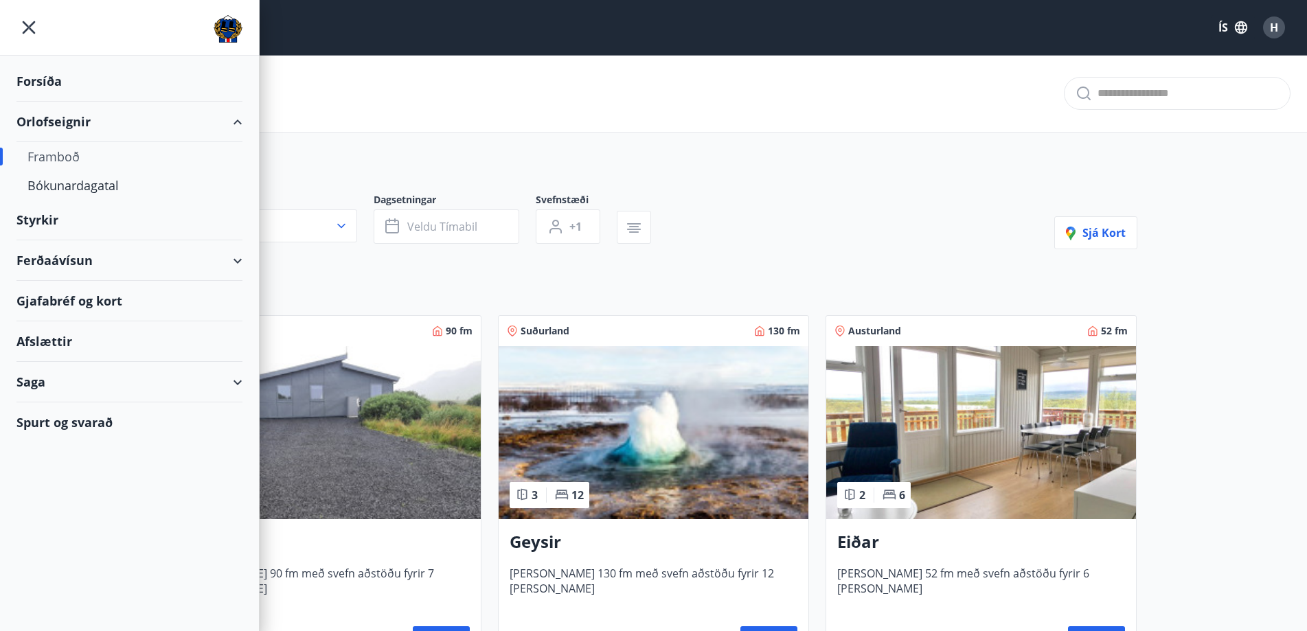
click at [35, 80] on div "Forsíða" at bounding box center [129, 81] width 226 height 41
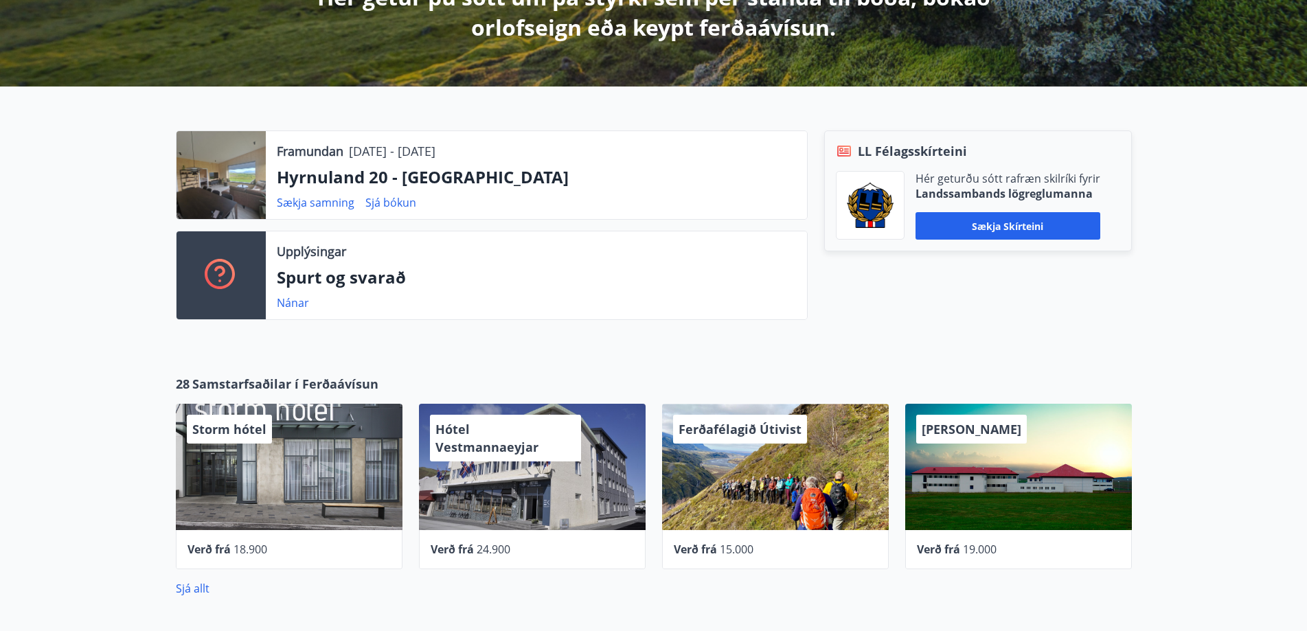
scroll to position [343, 0]
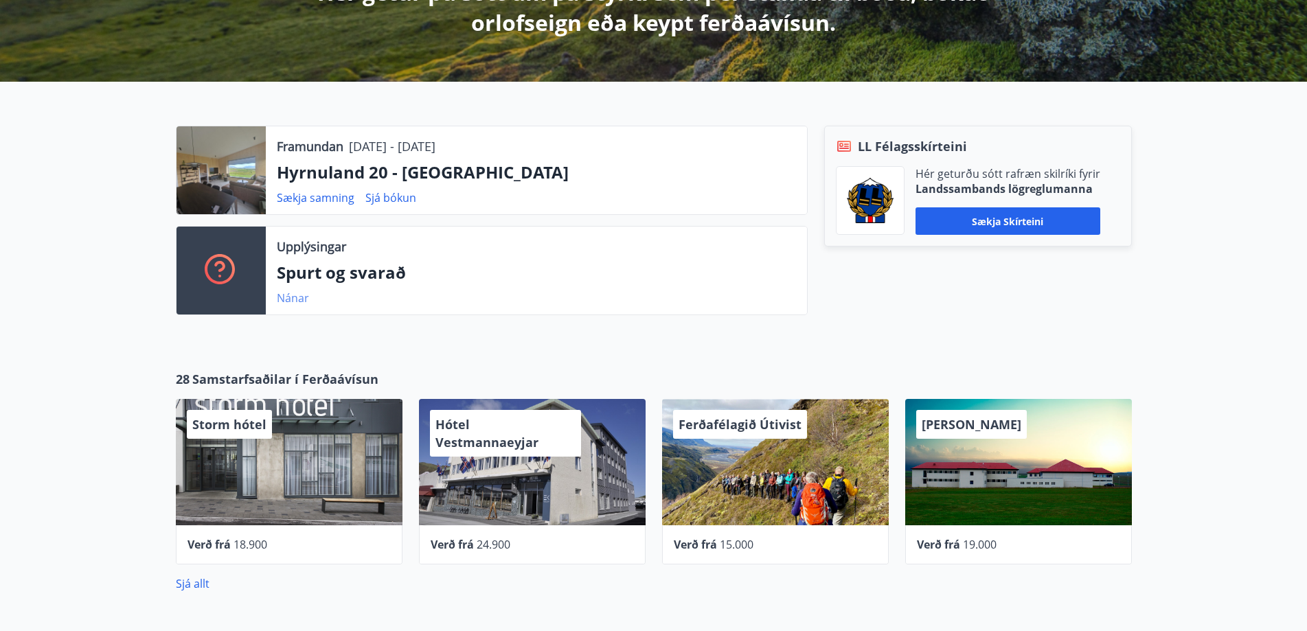
click at [279, 302] on link "Nánar" at bounding box center [293, 297] width 32 height 15
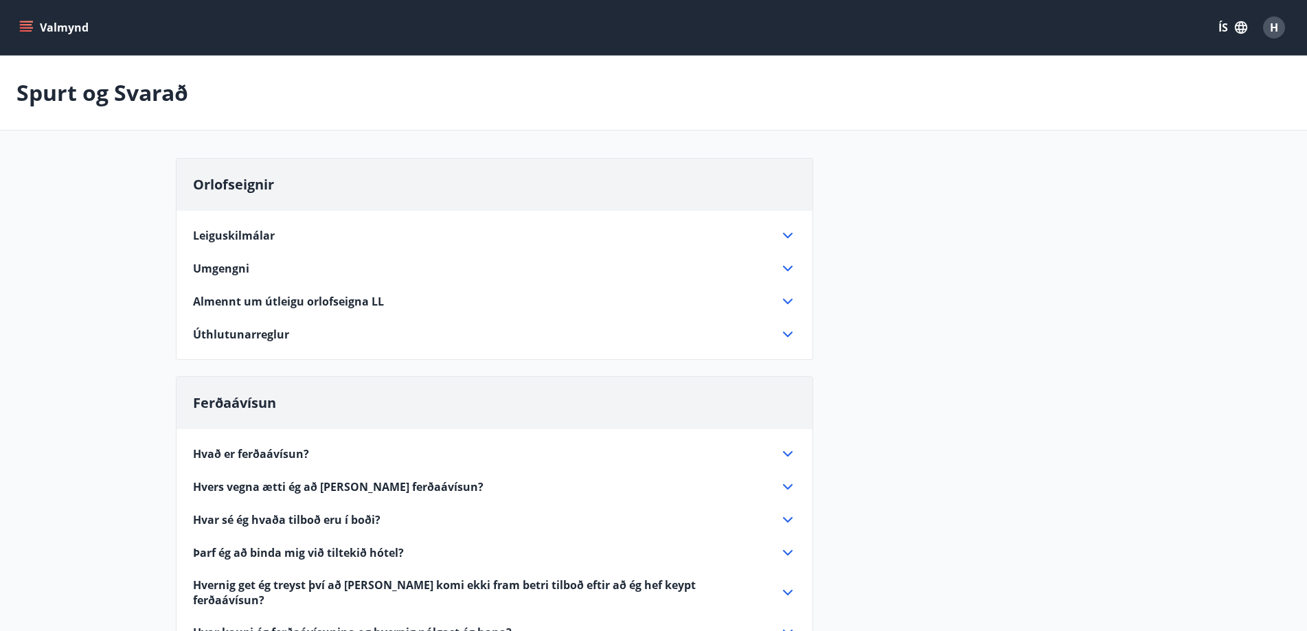
click at [784, 232] on icon at bounding box center [787, 235] width 16 height 16
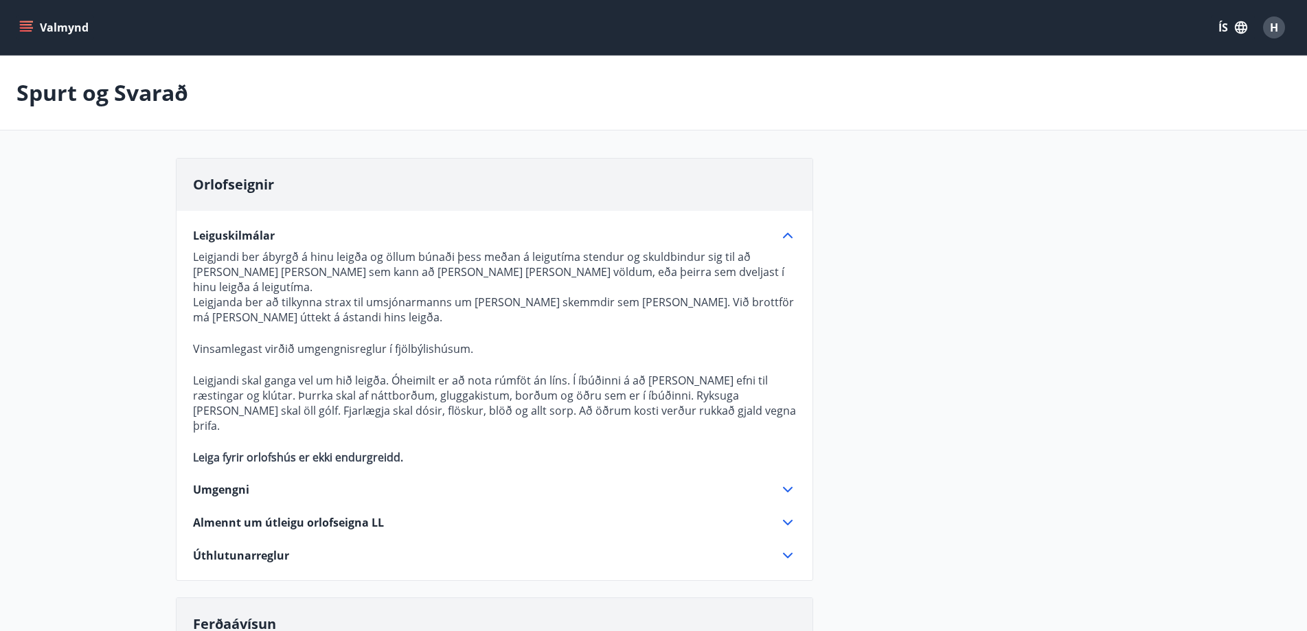
click at [784, 481] on icon at bounding box center [787, 489] width 16 height 16
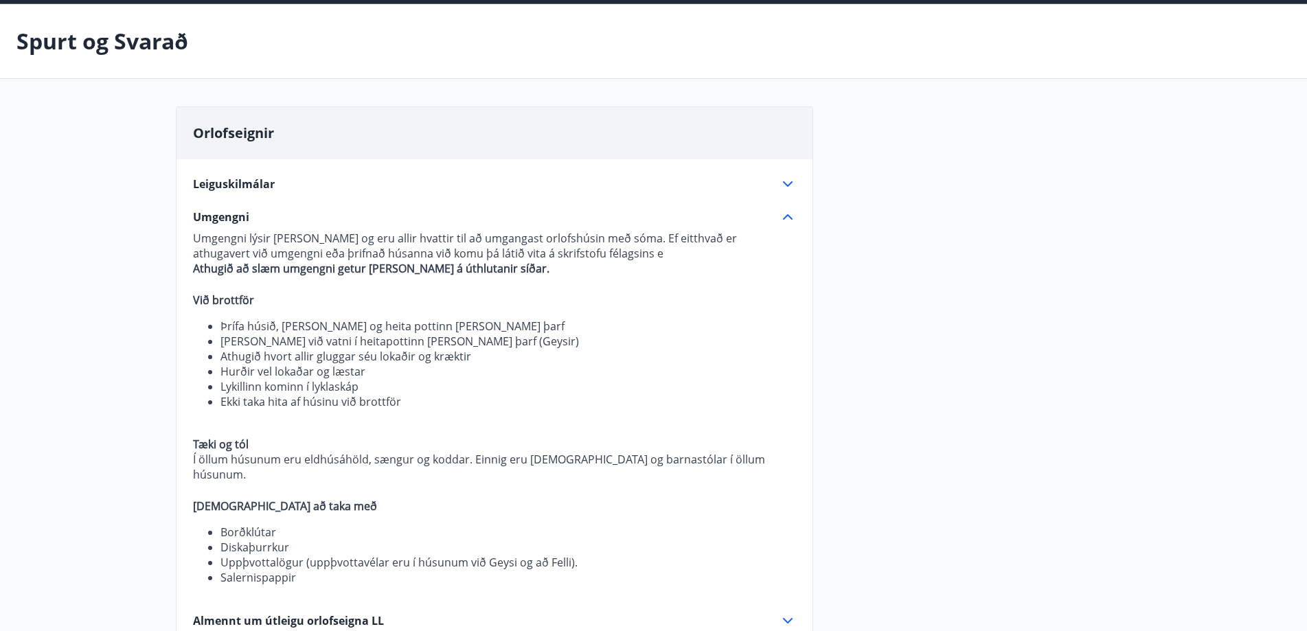
scroll to position [206, 0]
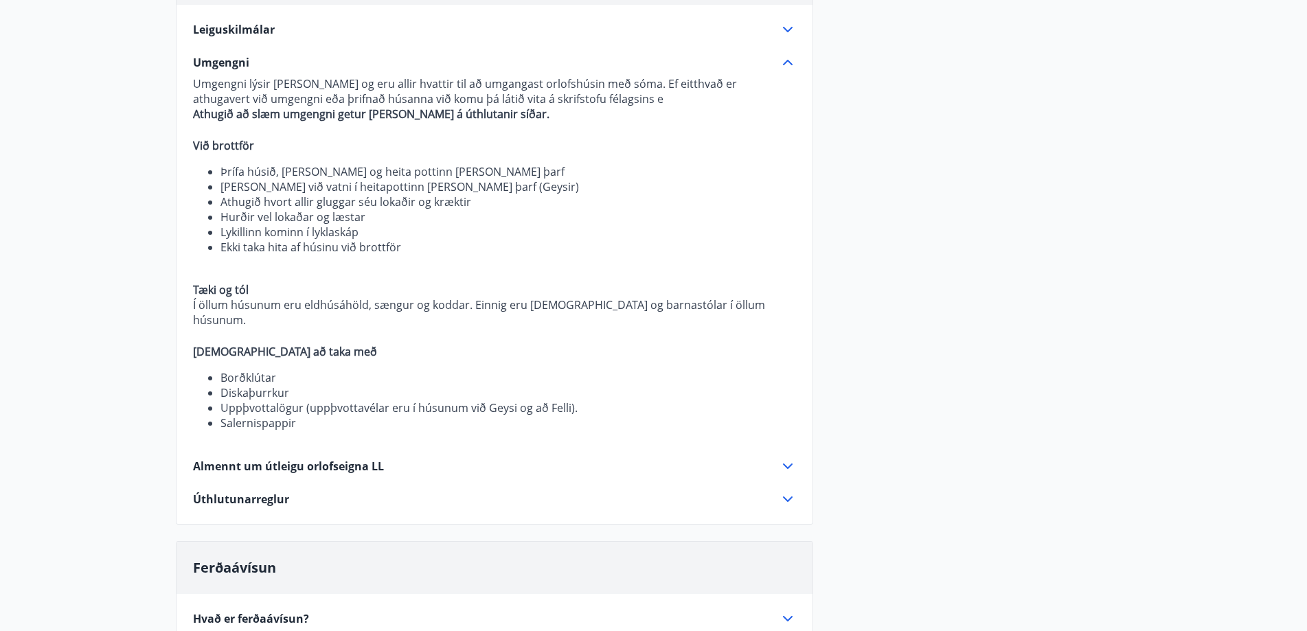
click at [784, 458] on icon at bounding box center [787, 466] width 16 height 16
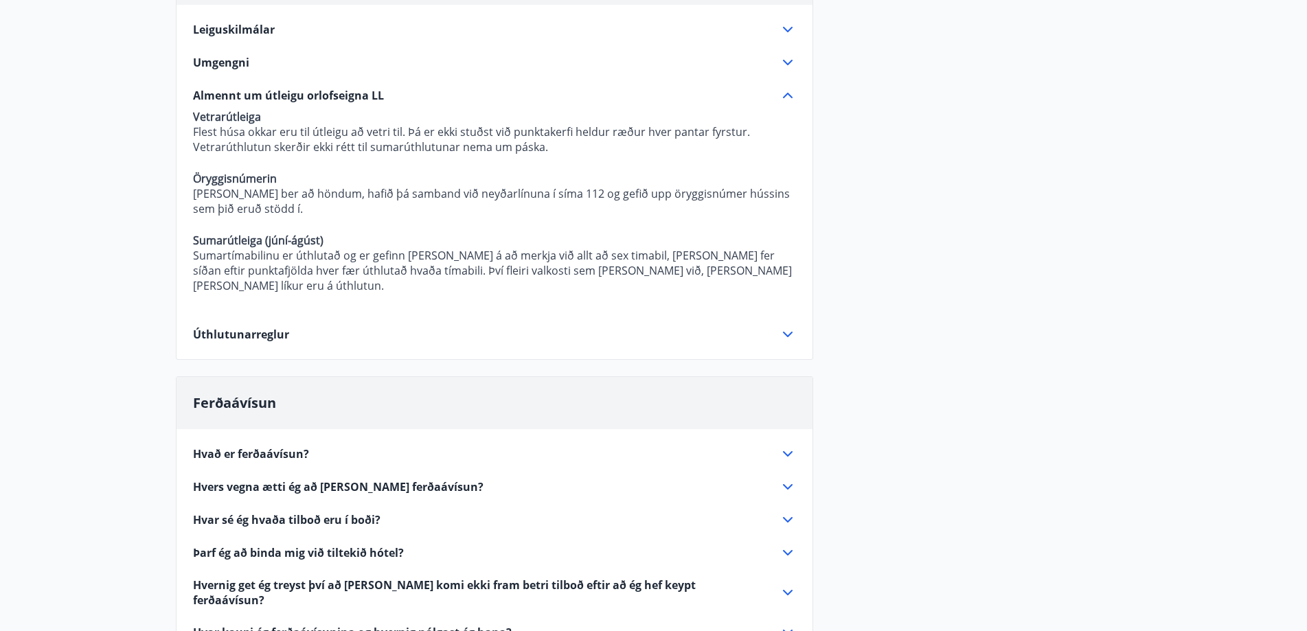
click at [788, 326] on icon at bounding box center [787, 334] width 16 height 16
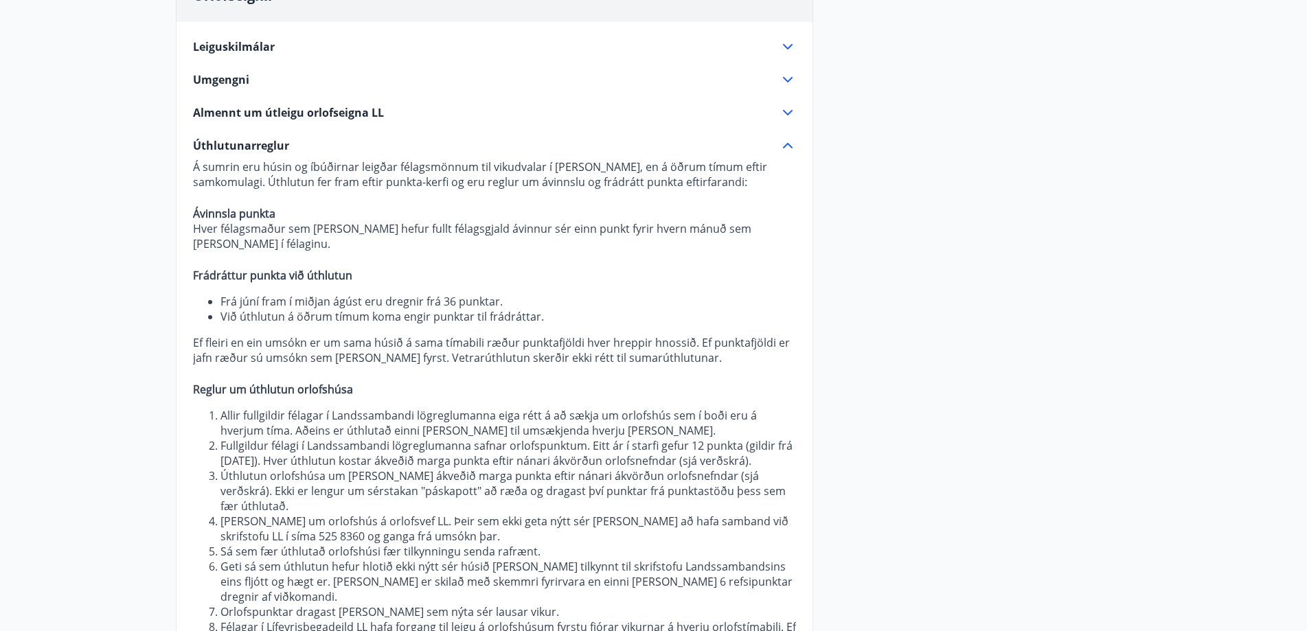
scroll to position [0, 0]
